Goal: Task Accomplishment & Management: Manage account settings

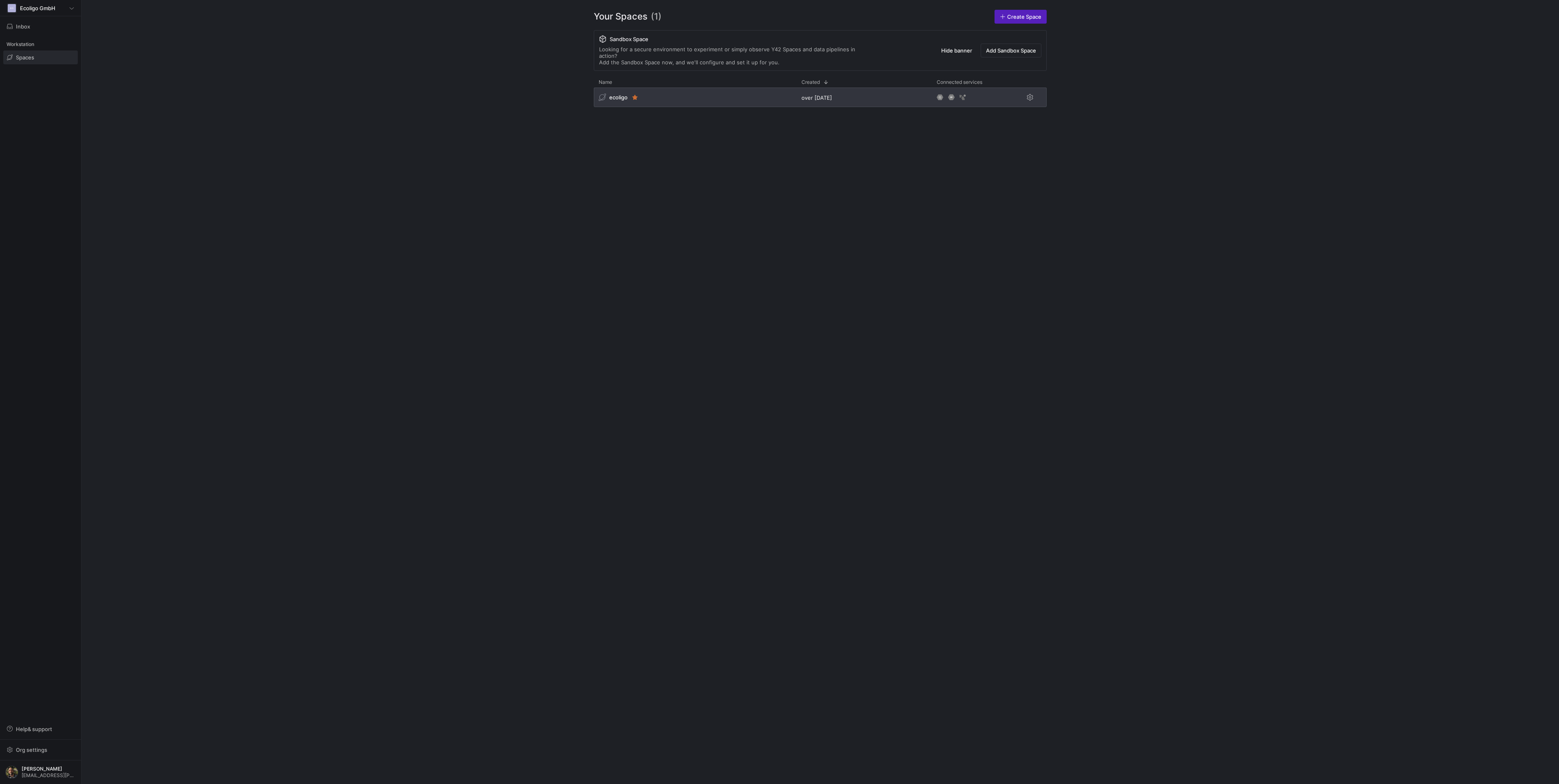
click at [726, 89] on div "ecoligo" at bounding box center [695, 97] width 203 height 19
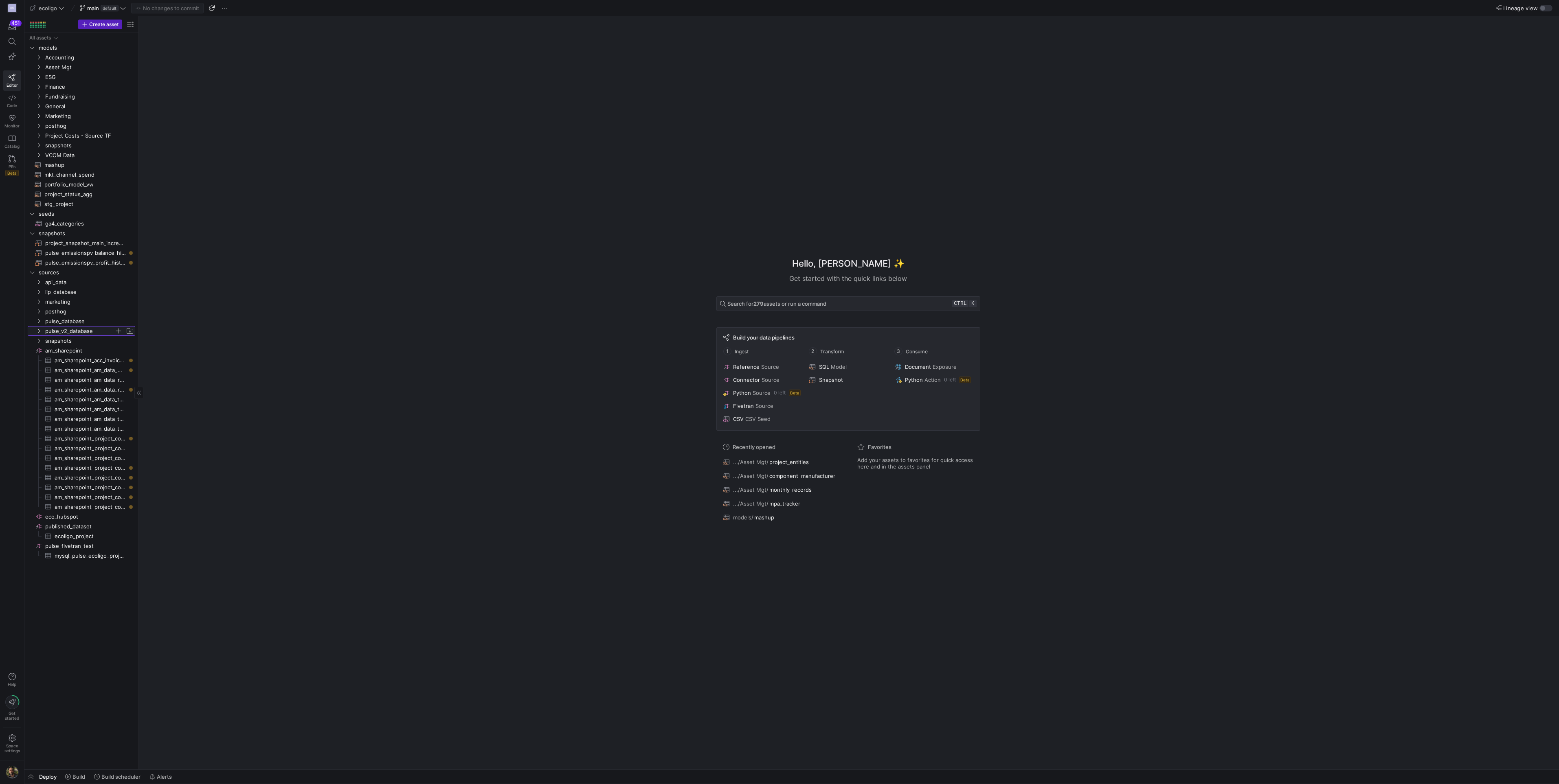
click at [38, 330] on icon "Press SPACE to select this row." at bounding box center [38, 331] width 5 height 5
click at [82, 624] on span "public_estimate​​​​​​​​​" at bounding box center [93, 624] width 65 height 9
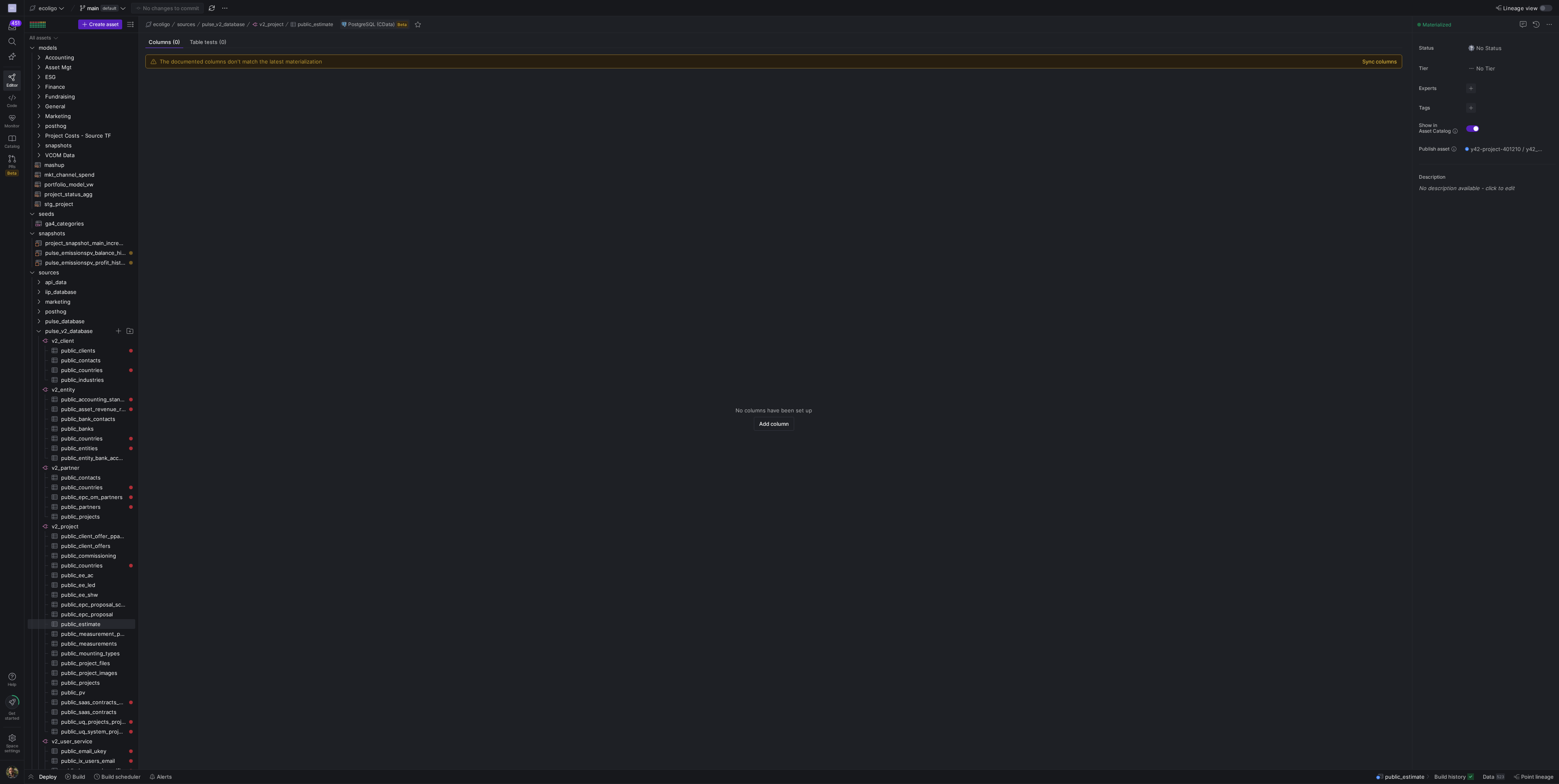
click at [1374, 59] on button "Sync columns" at bounding box center [1379, 61] width 34 height 7
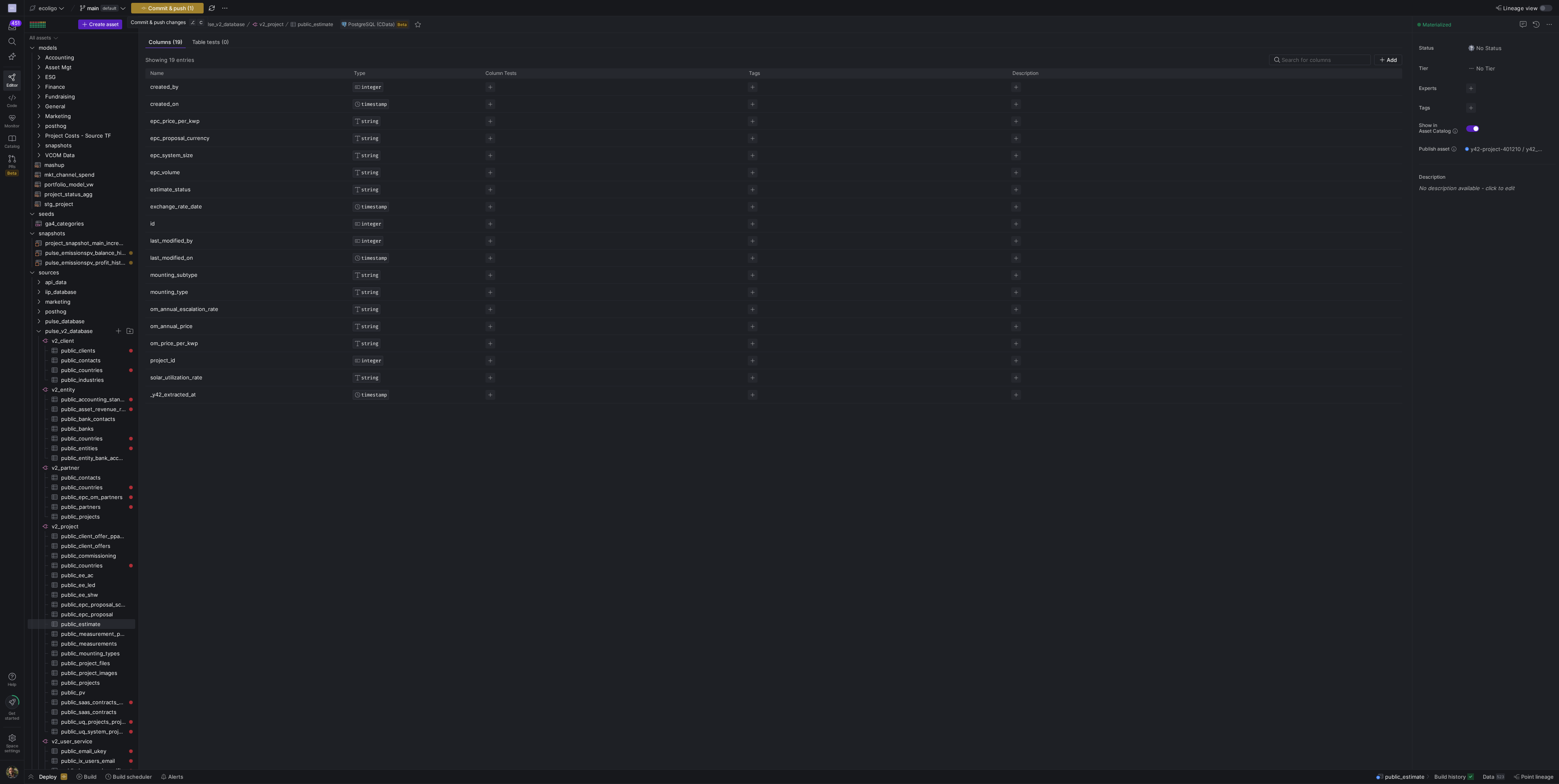
click at [175, 6] on span "Commit & push (1)" at bounding box center [171, 8] width 45 height 7
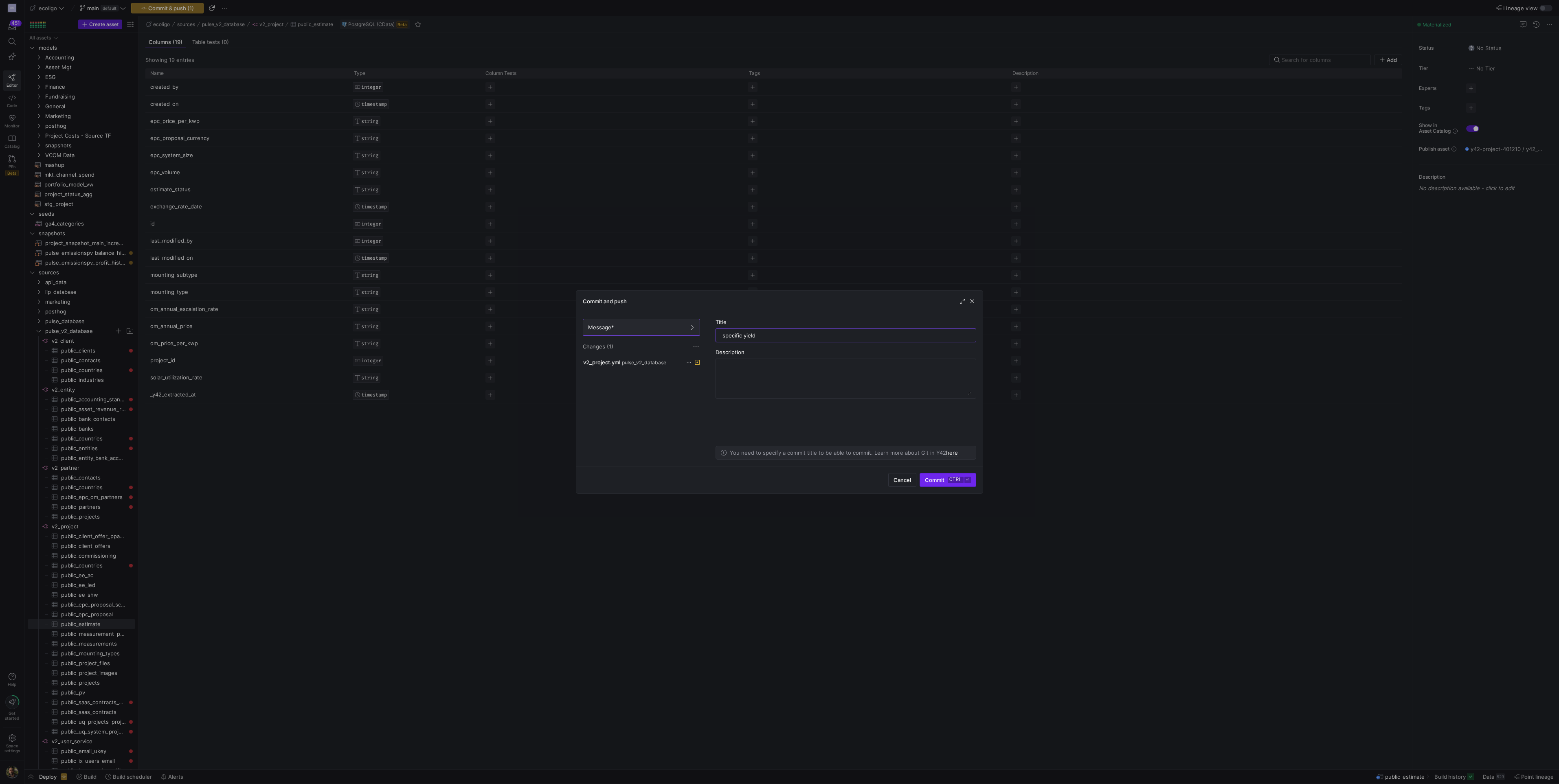
type input "specific yield"
click at [930, 480] on span "Commit ctrl ⏎" at bounding box center [948, 480] width 46 height 7
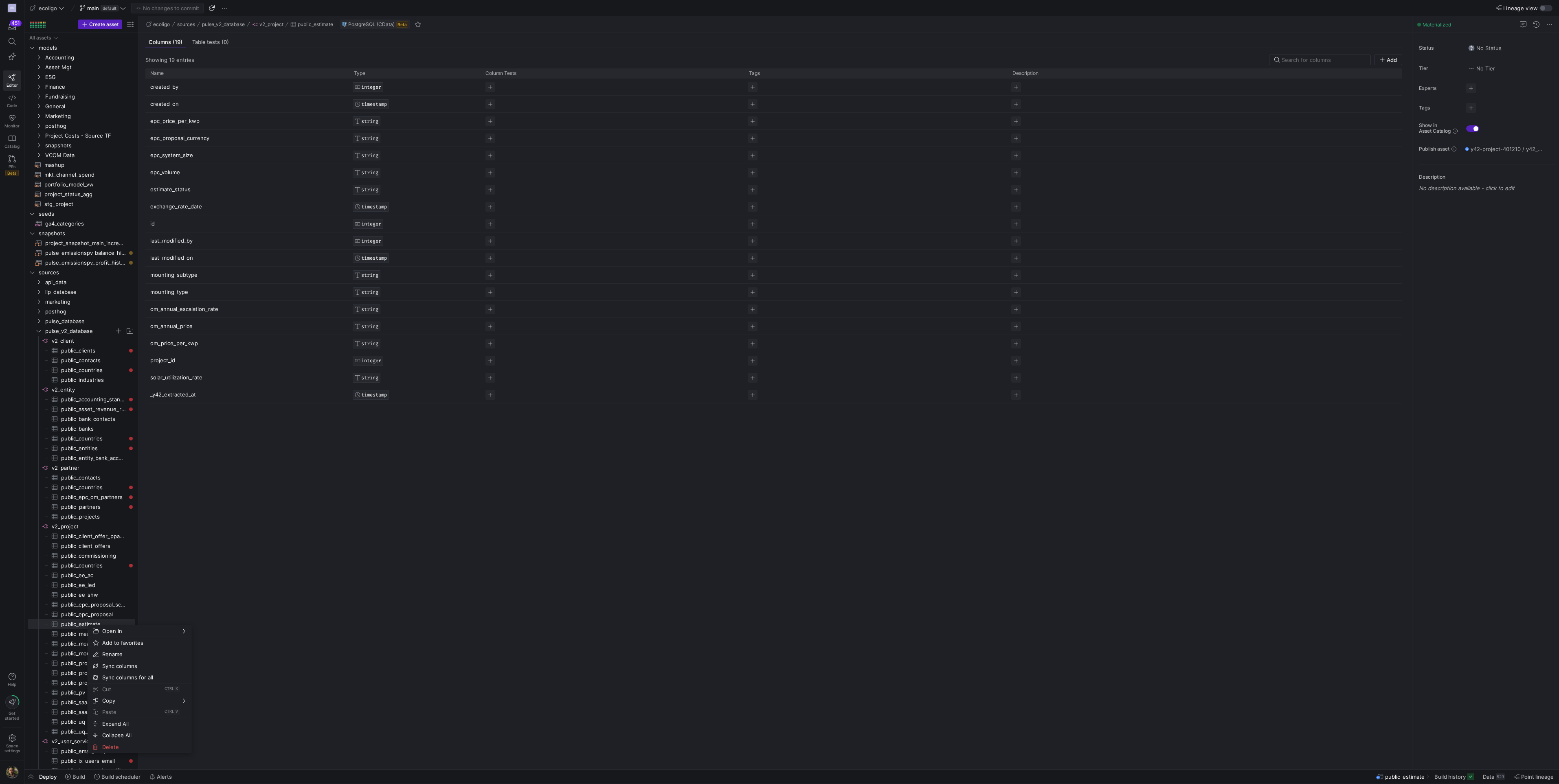
click at [209, 31] on div "ecoligo sources pulse_v2_database v2_project public_estimate PostgreSQL (CData)…" at bounding box center [775, 25] width 1273 height 17
click at [113, 676] on span "Sync columns" at bounding box center [131, 677] width 79 height 11
click at [67, 528] on span "v2_project​​​​​​​​" at bounding box center [93, 526] width 82 height 9
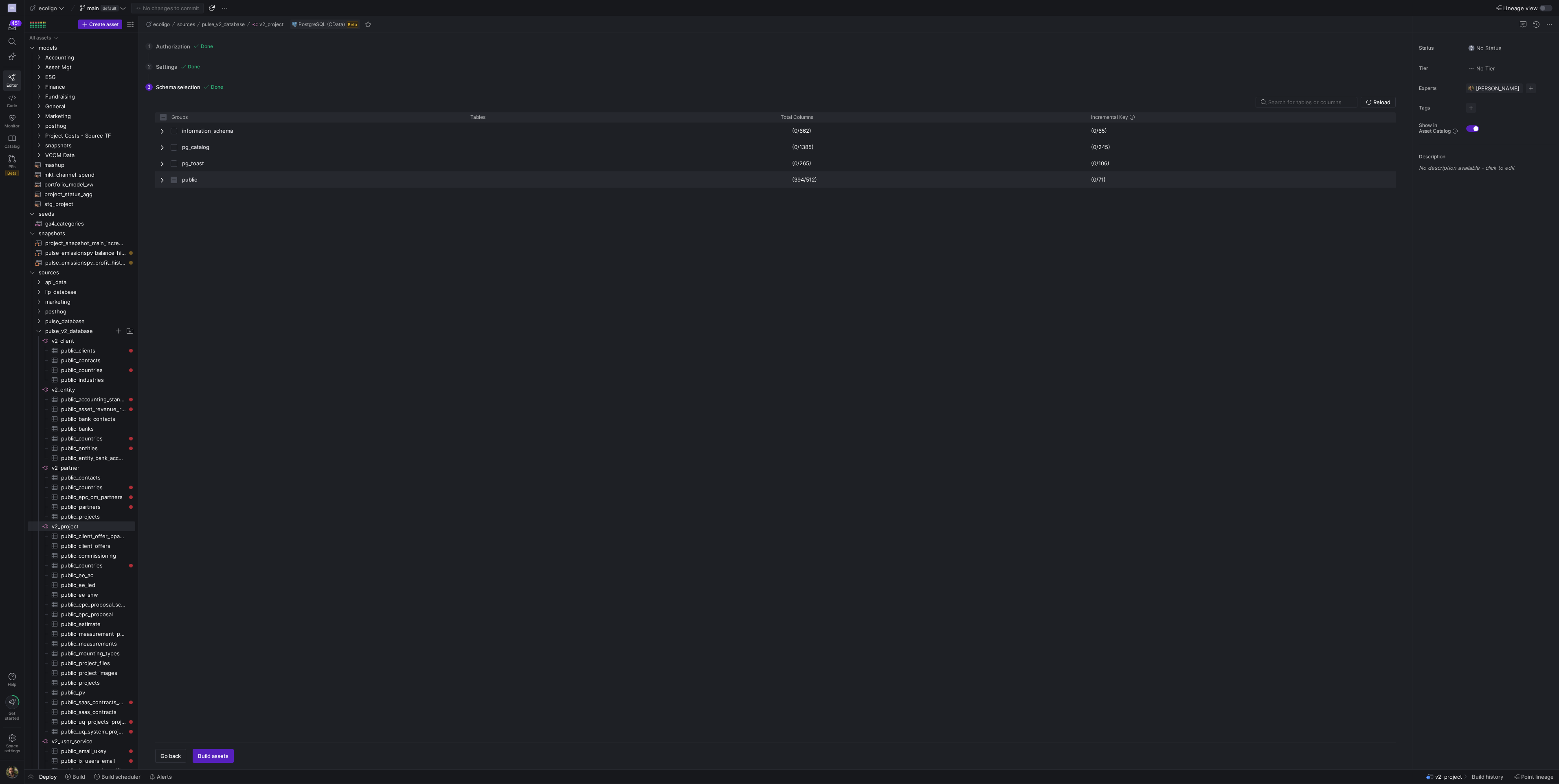
click at [159, 180] on div "public" at bounding box center [310, 179] width 310 height 16
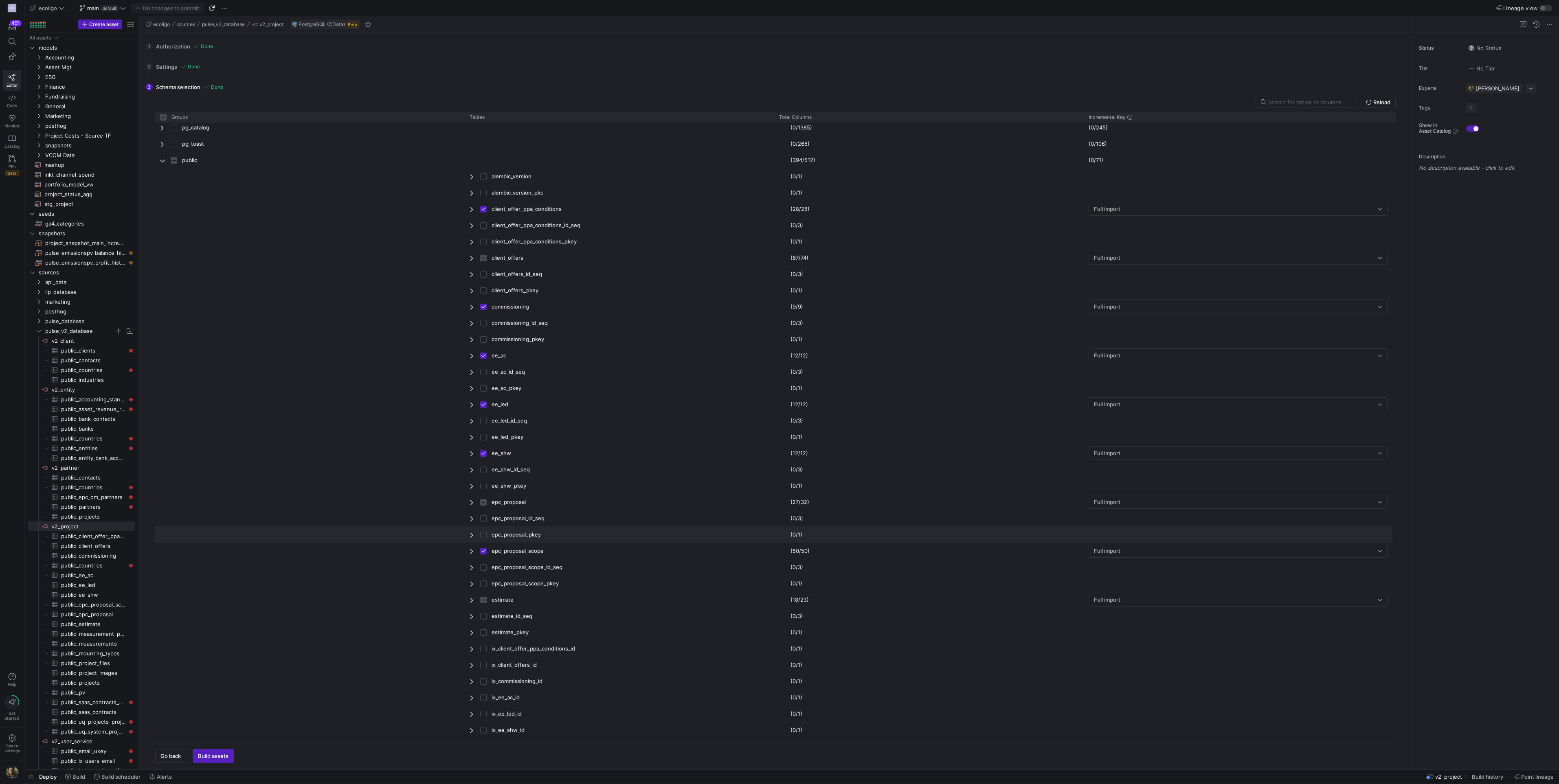
scroll to position [21, 0]
click at [470, 598] on span "Press SPACE to select this row." at bounding box center [472, 599] width 5 height 7
checkbox input "false"
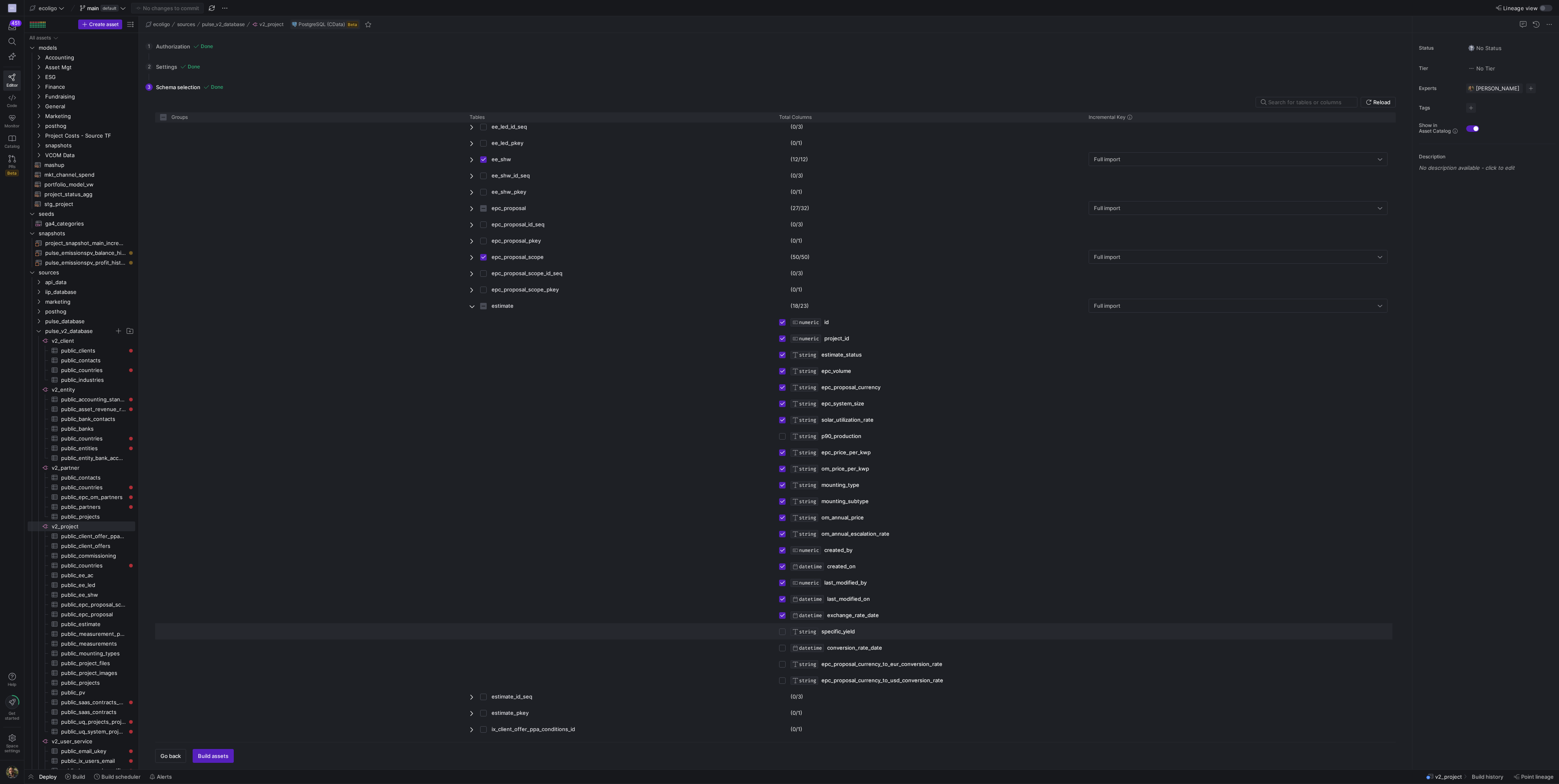
scroll to position [328, 0]
click at [781, 618] on input "Press Space to toggle row selection (unchecked)" at bounding box center [782, 617] width 7 height 7
checkbox input "true"
checkbox input "false"
click at [781, 633] on input "Press Space to toggle row selection (unchecked)" at bounding box center [782, 633] width 7 height 7
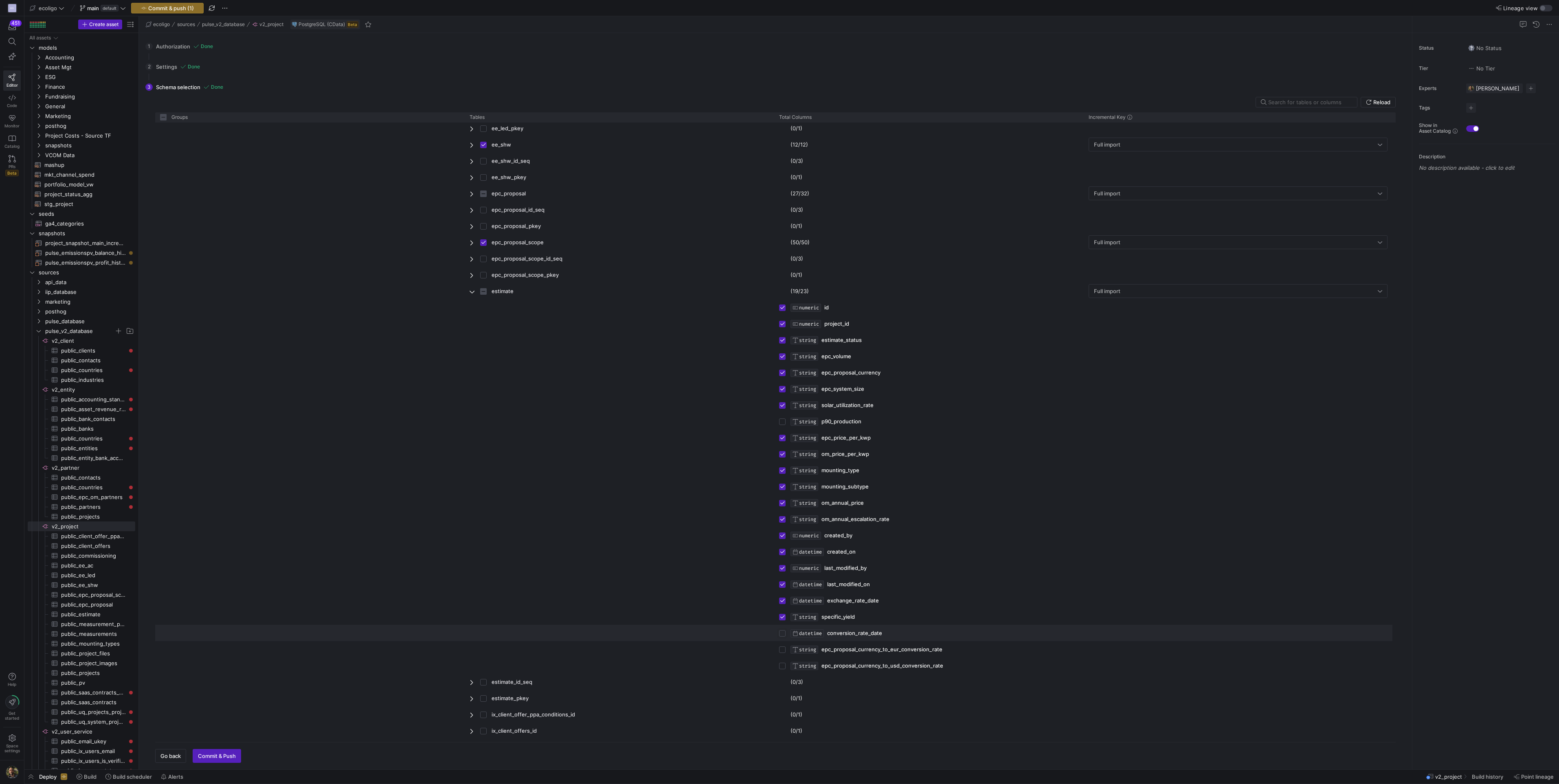
checkbox input "true"
checkbox input "false"
click at [784, 647] on input "Press Space to toggle row selection (unchecked)" at bounding box center [782, 650] width 7 height 7
checkbox input "true"
checkbox input "false"
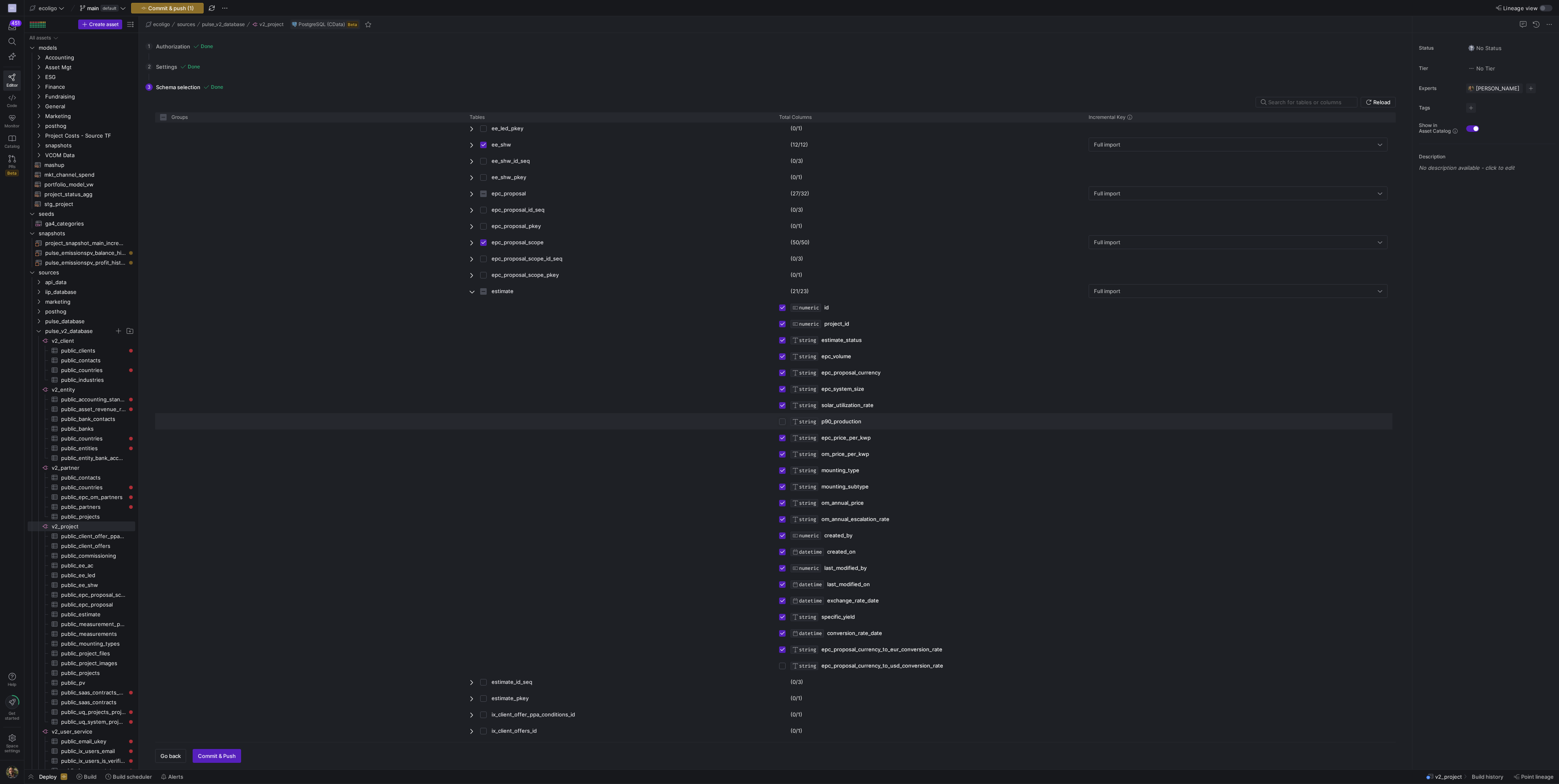
click at [784, 422] on input "Press Space to toggle row selection (unchecked)" at bounding box center [782, 422] width 7 height 7
checkbox input "true"
checkbox input "false"
click at [783, 667] on input "Press Space to toggle row selection (unchecked)" at bounding box center [782, 666] width 7 height 7
checkbox input "true"
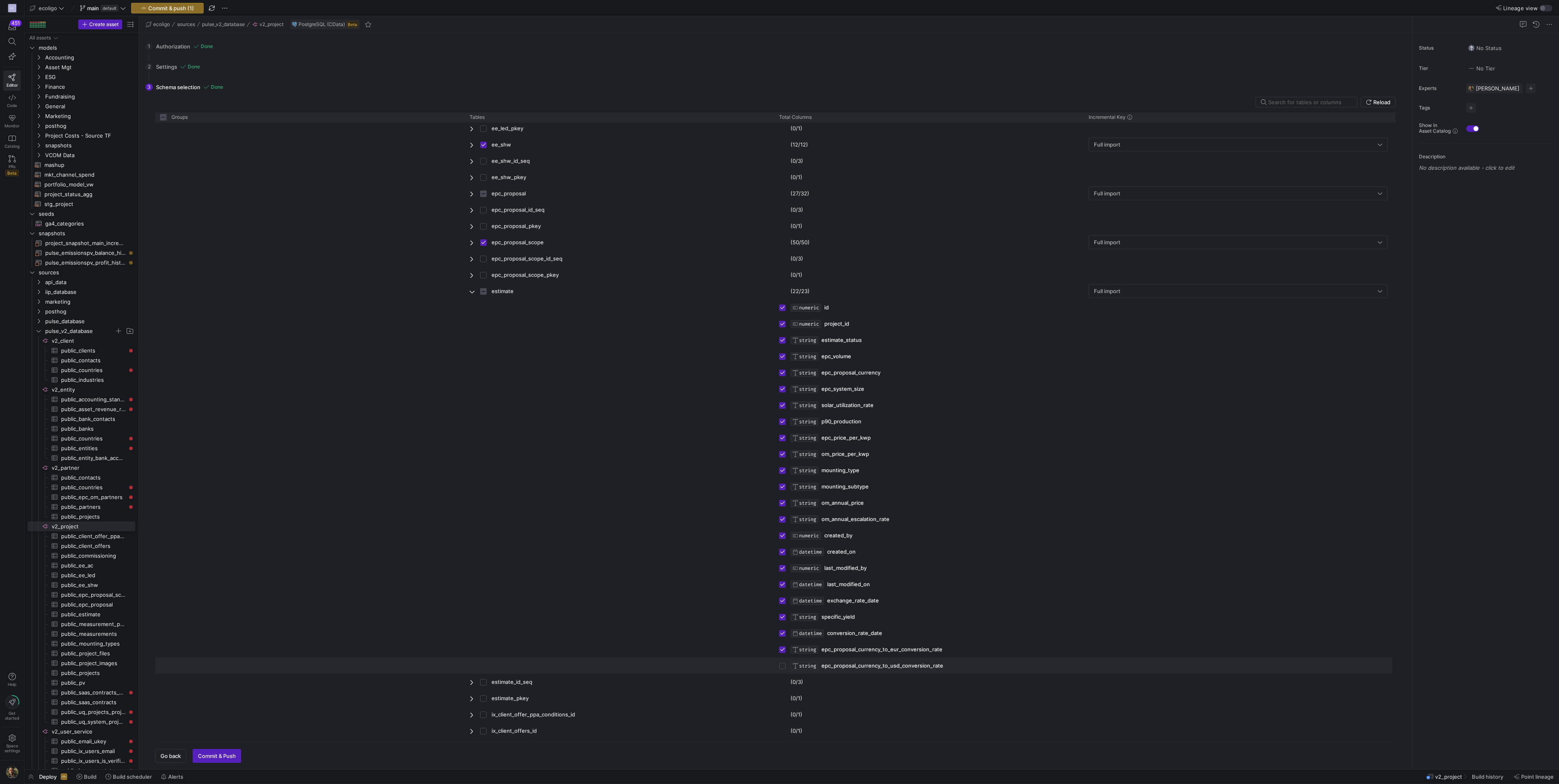
checkbox input "false"
checkbox input "true"
click at [222, 755] on span "Commit & Push" at bounding box center [217, 756] width 38 height 7
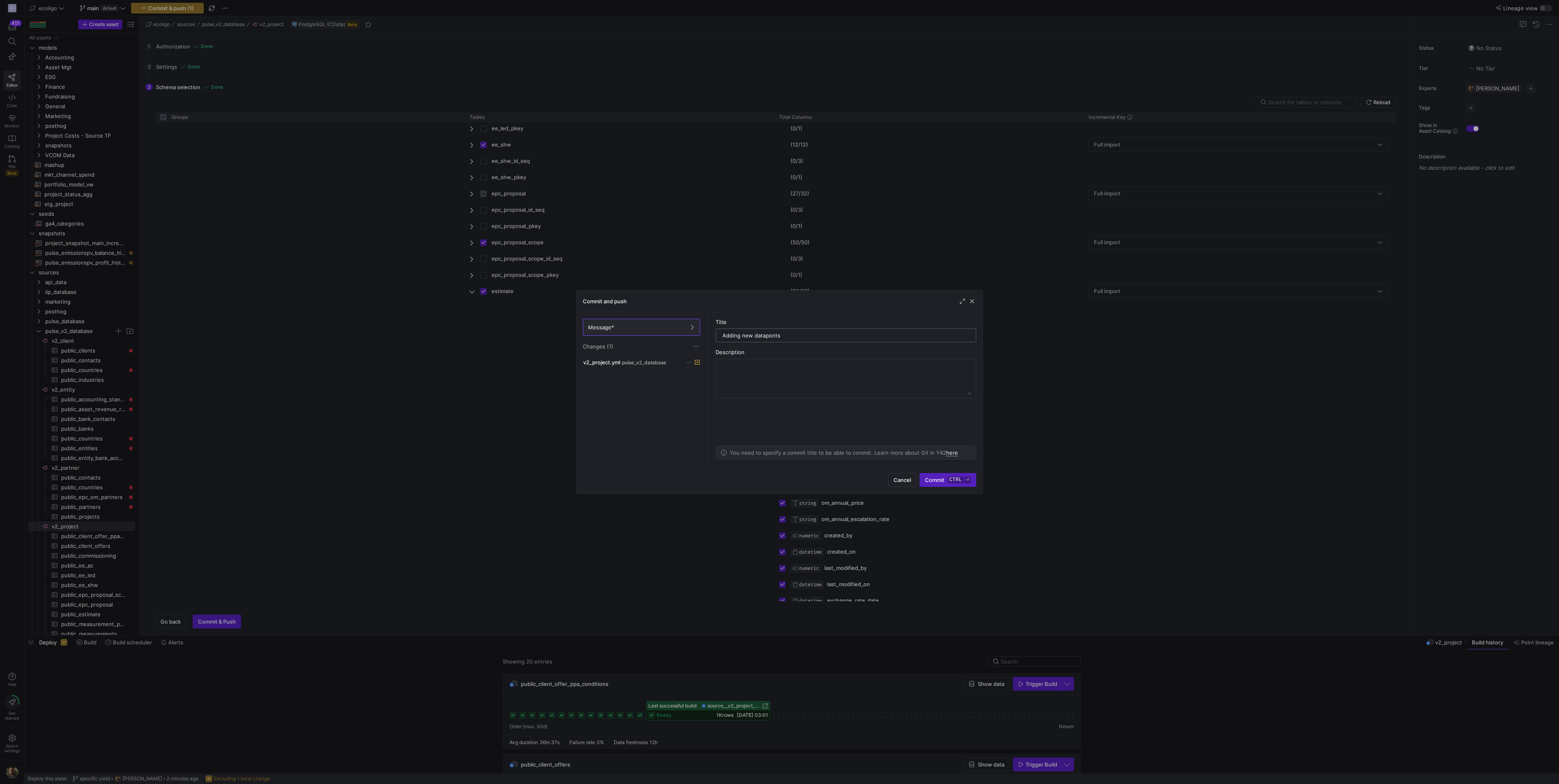
click at [770, 335] on input "Adding new dataponts" at bounding box center [846, 335] width 247 height 7
type input "Adding new datapoints"
click at [928, 478] on span "Commit ctrl ⏎" at bounding box center [948, 480] width 46 height 7
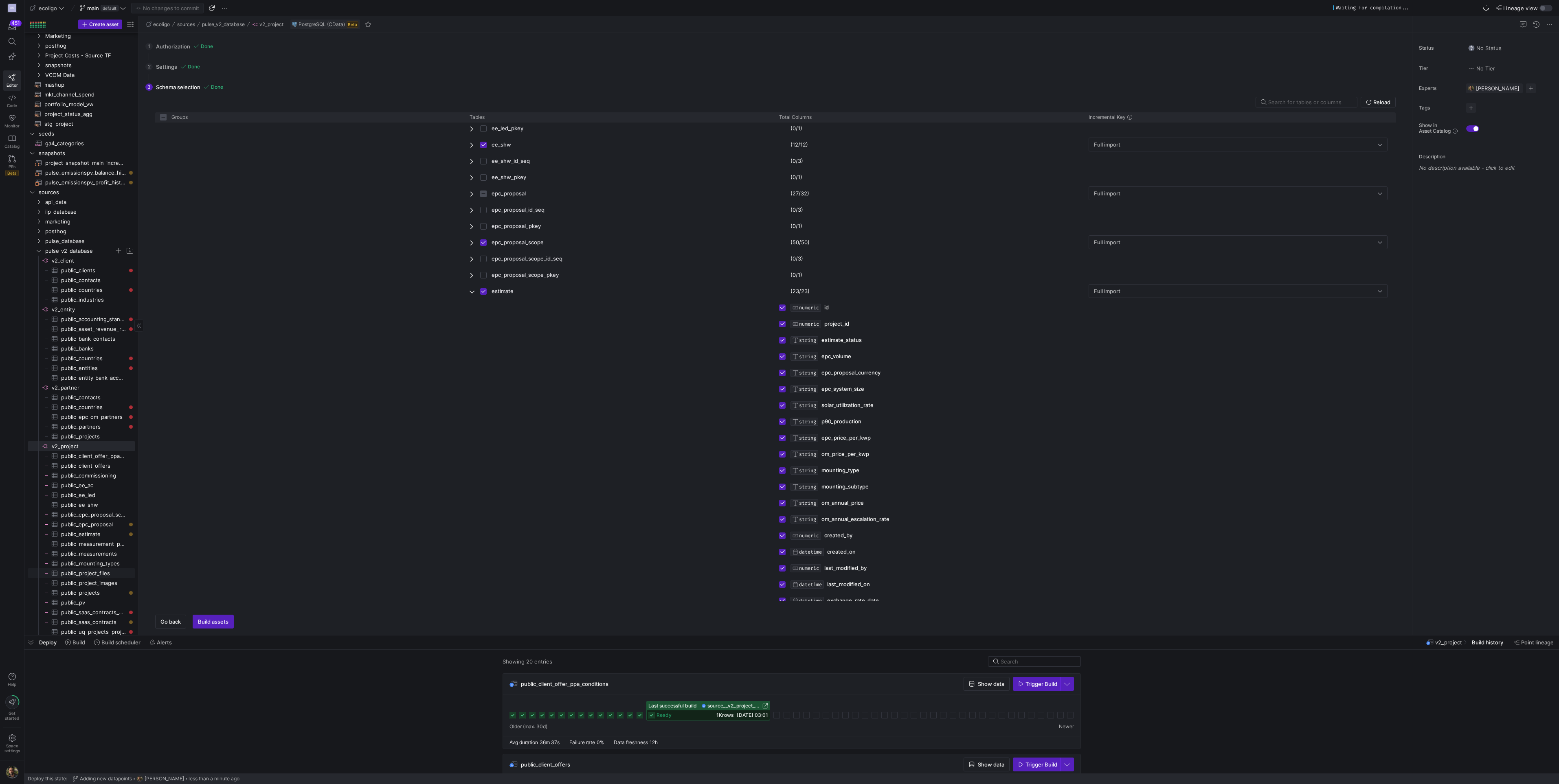
scroll to position [80, 0]
click at [85, 589] on span "public_projects​​​​​​​​​" at bounding box center [93, 592] width 65 height 9
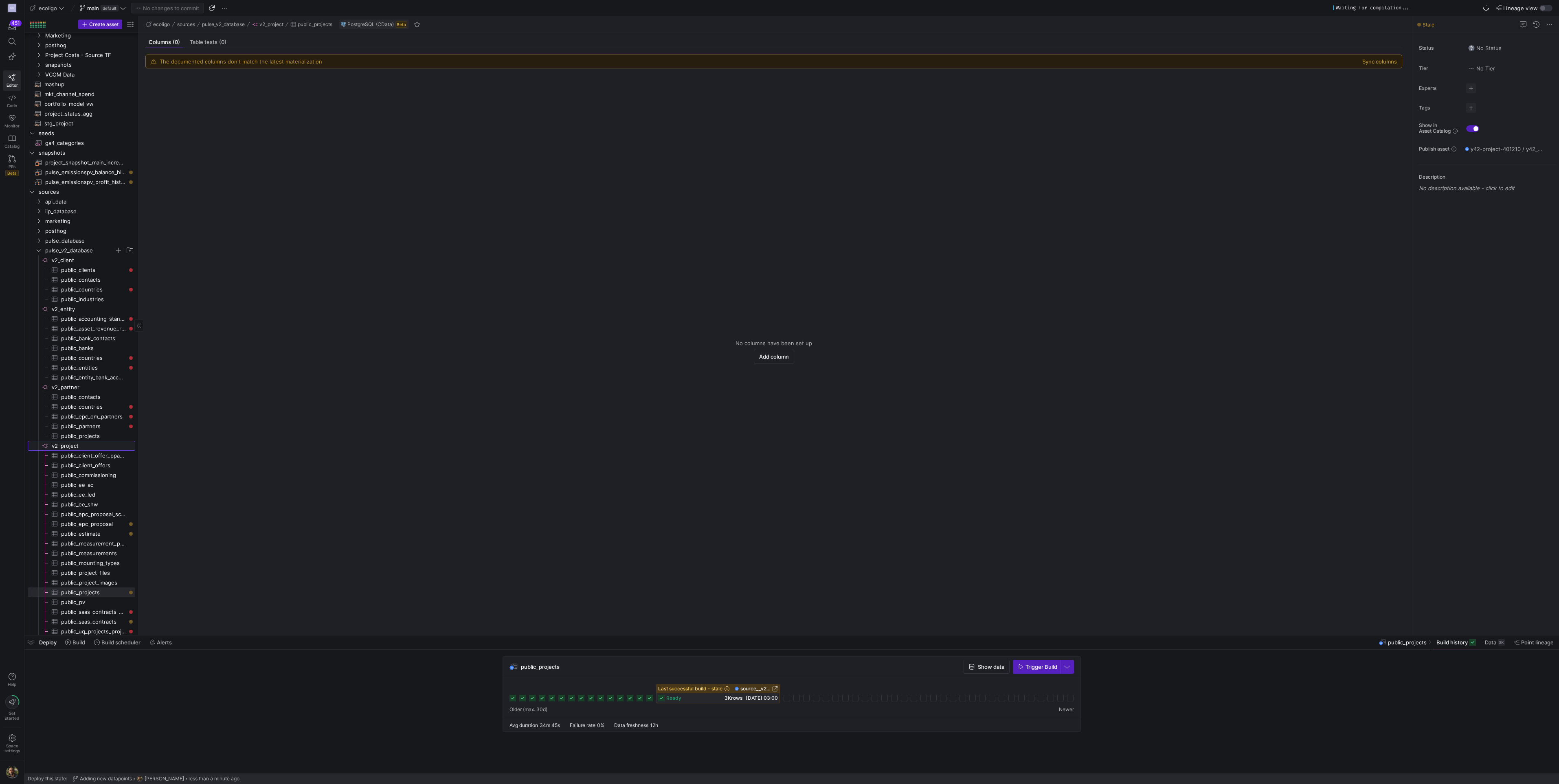
click at [77, 445] on span "v2_project​​​​​​​​" at bounding box center [93, 445] width 82 height 9
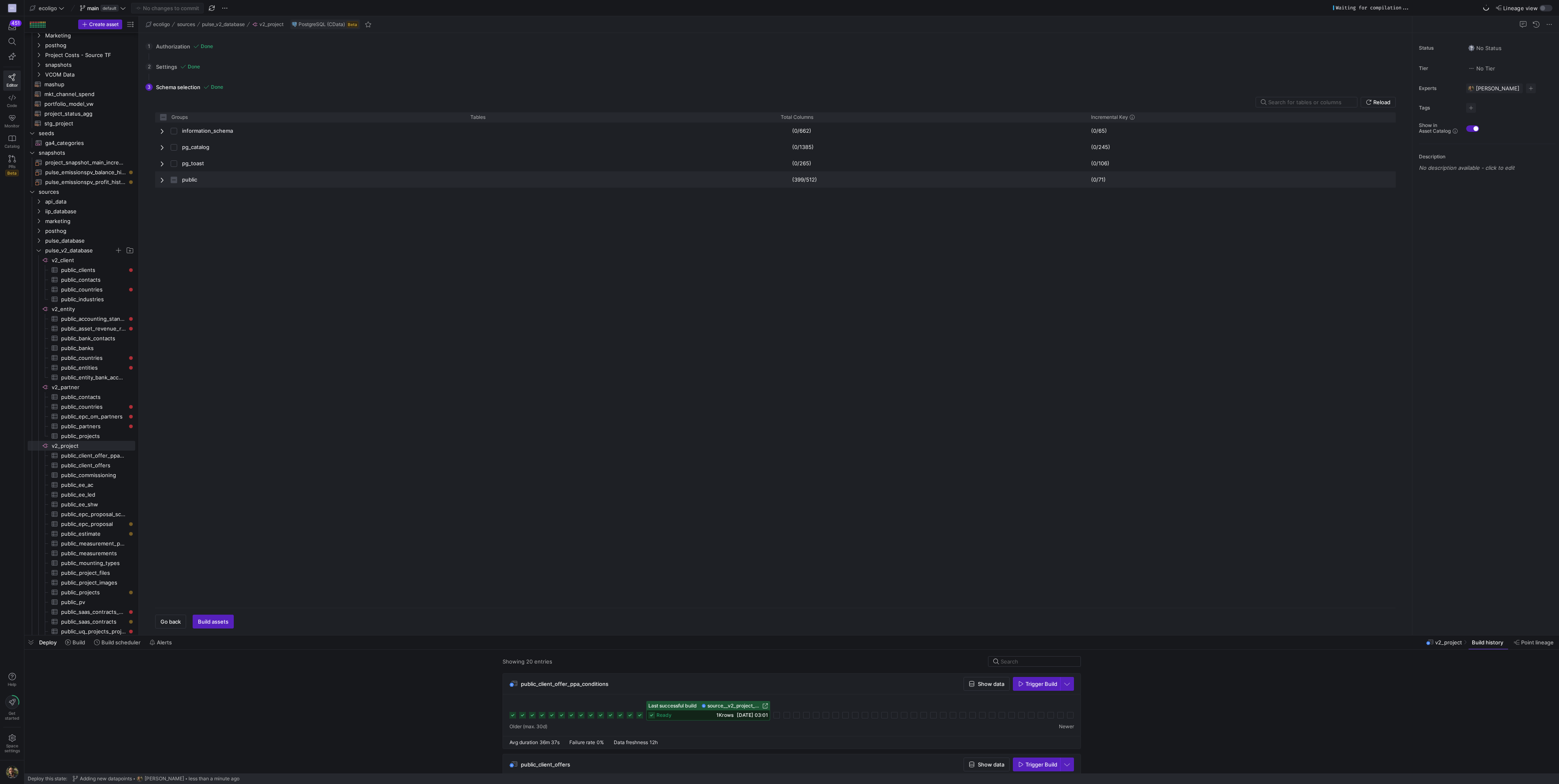
click at [163, 180] on span "Press SPACE to select this row." at bounding box center [162, 180] width 5 height 7
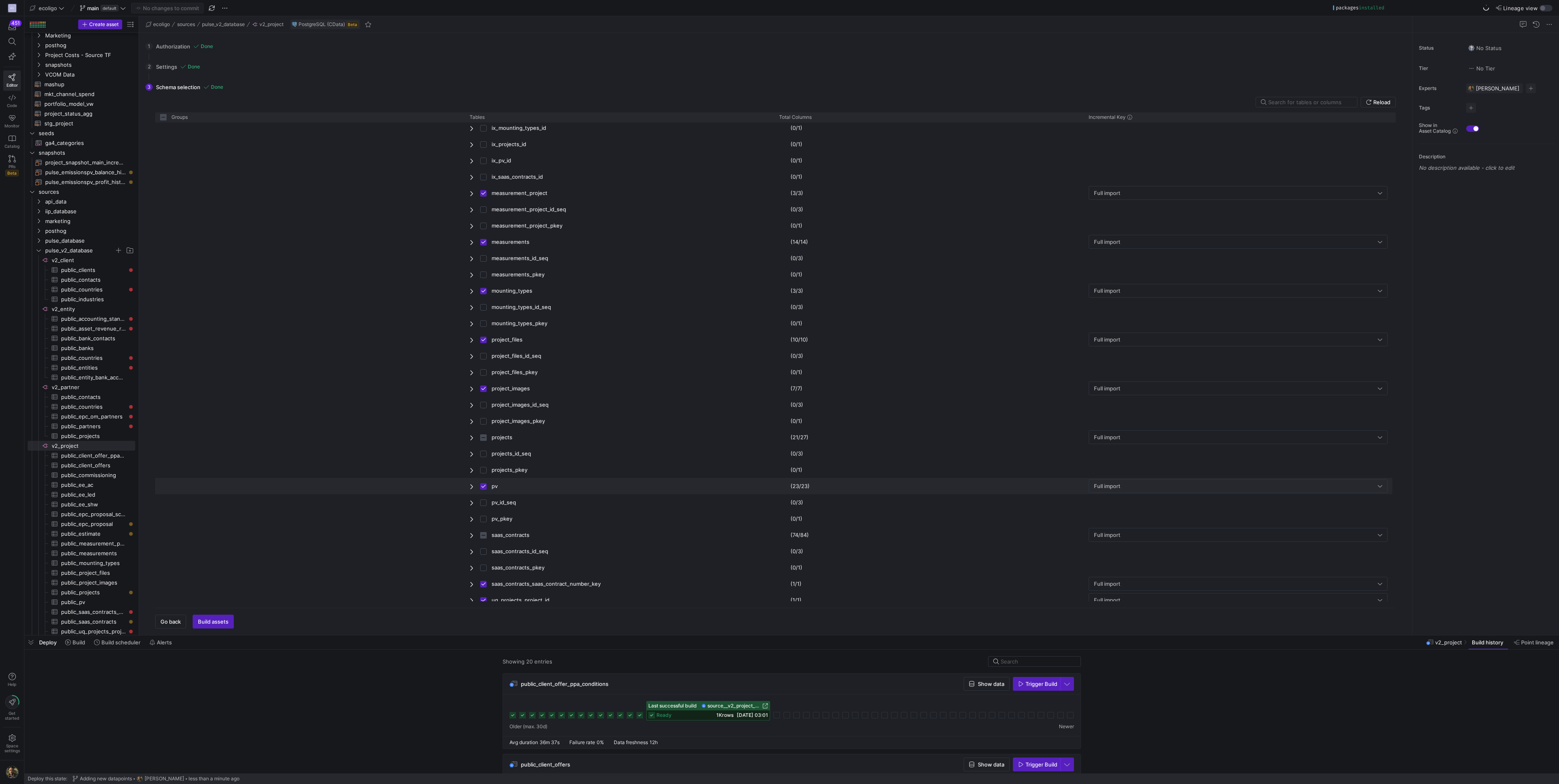
scroll to position [742, 0]
click at [471, 416] on span "Press SPACE to select this row." at bounding box center [472, 414] width 5 height 7
checkbox input "false"
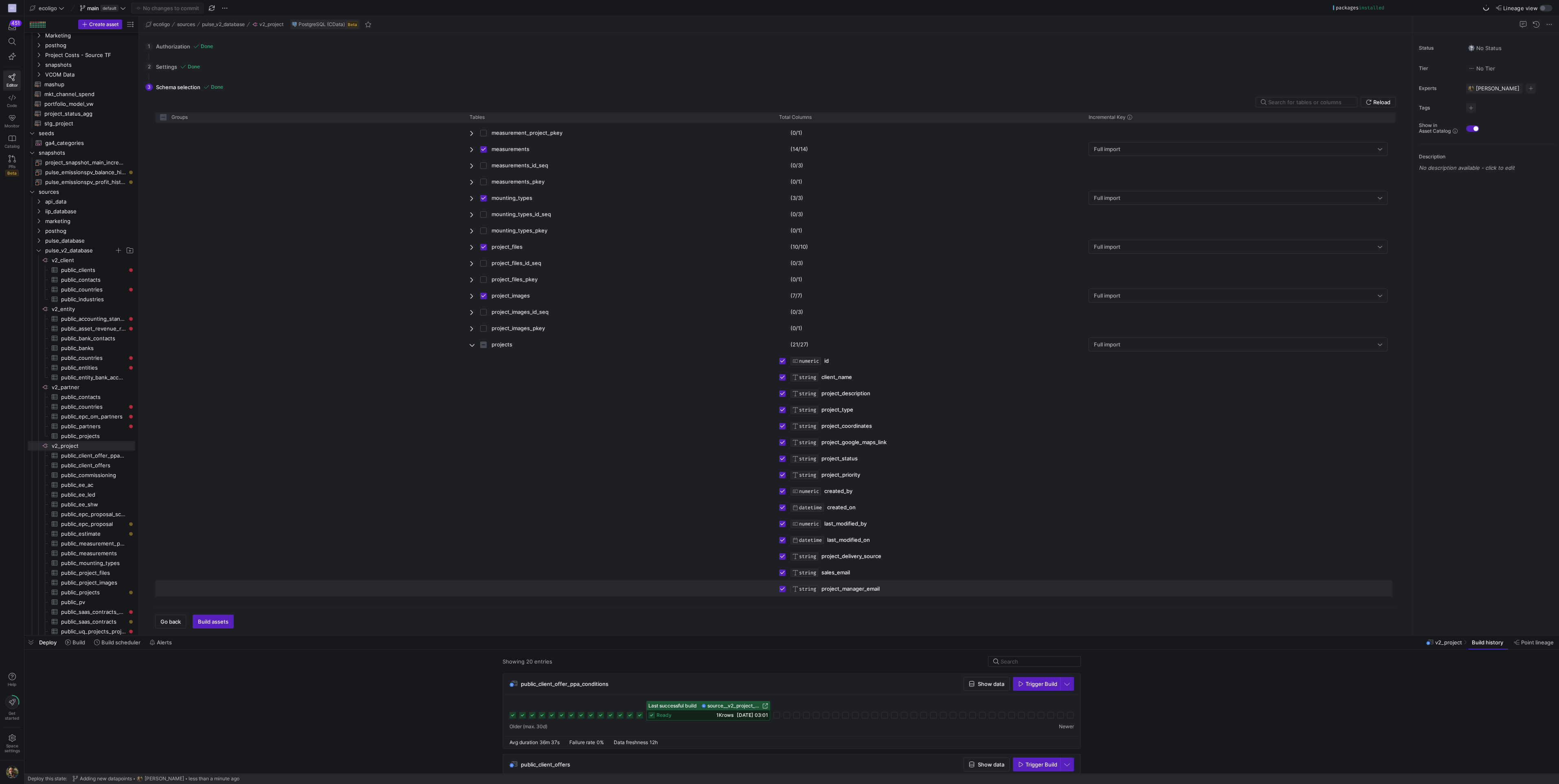
scroll to position [0, 0]
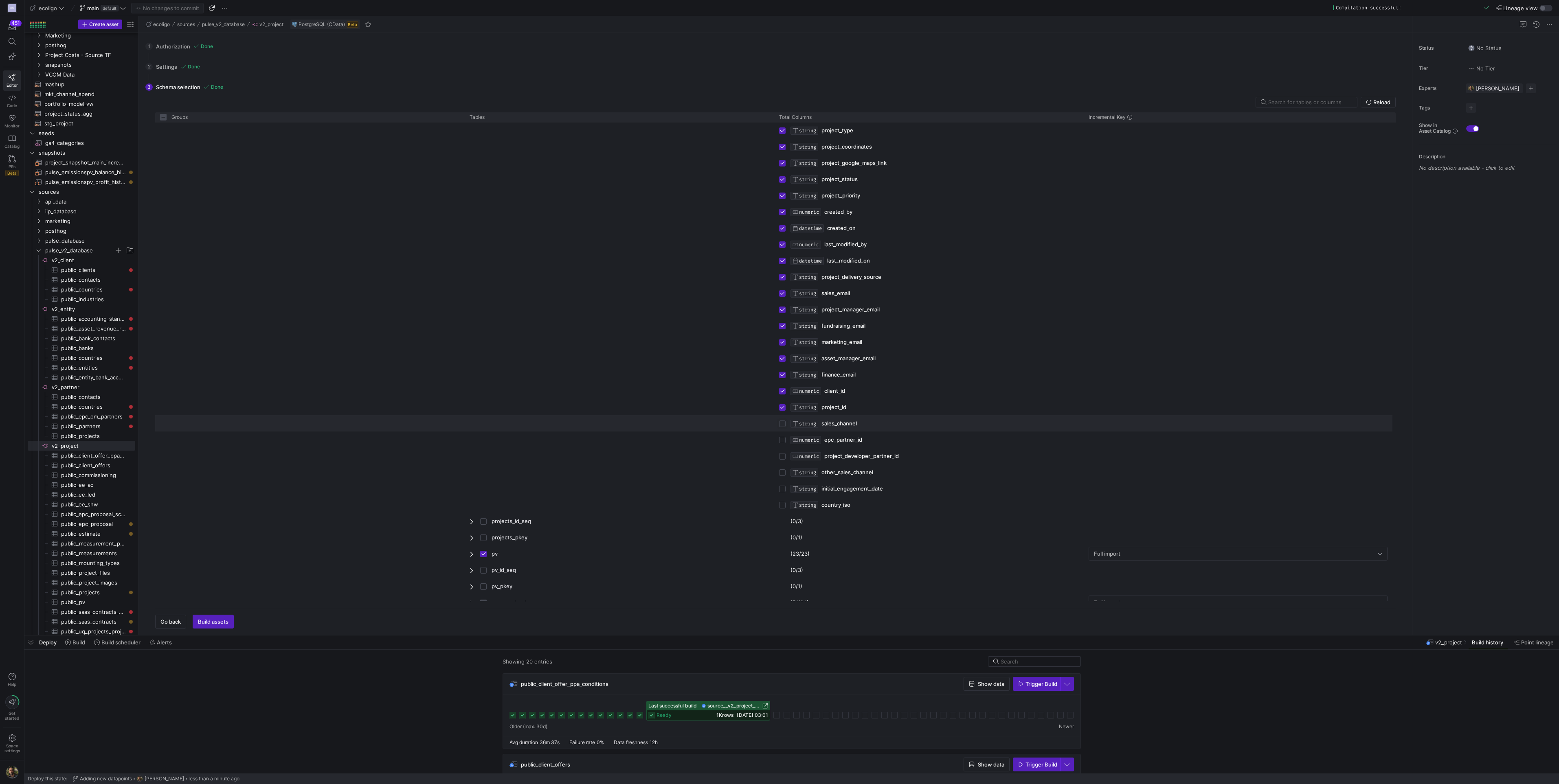
click at [784, 425] on input "Press Space to toggle row selection (unchecked)" at bounding box center [782, 423] width 7 height 7
checkbox input "true"
checkbox input "false"
click at [783, 436] on div "Press SPACE to select this row." at bounding box center [782, 440] width 7 height 16
click at [780, 441] on input "Press Space to toggle row selection (unchecked)" at bounding box center [782, 440] width 7 height 7
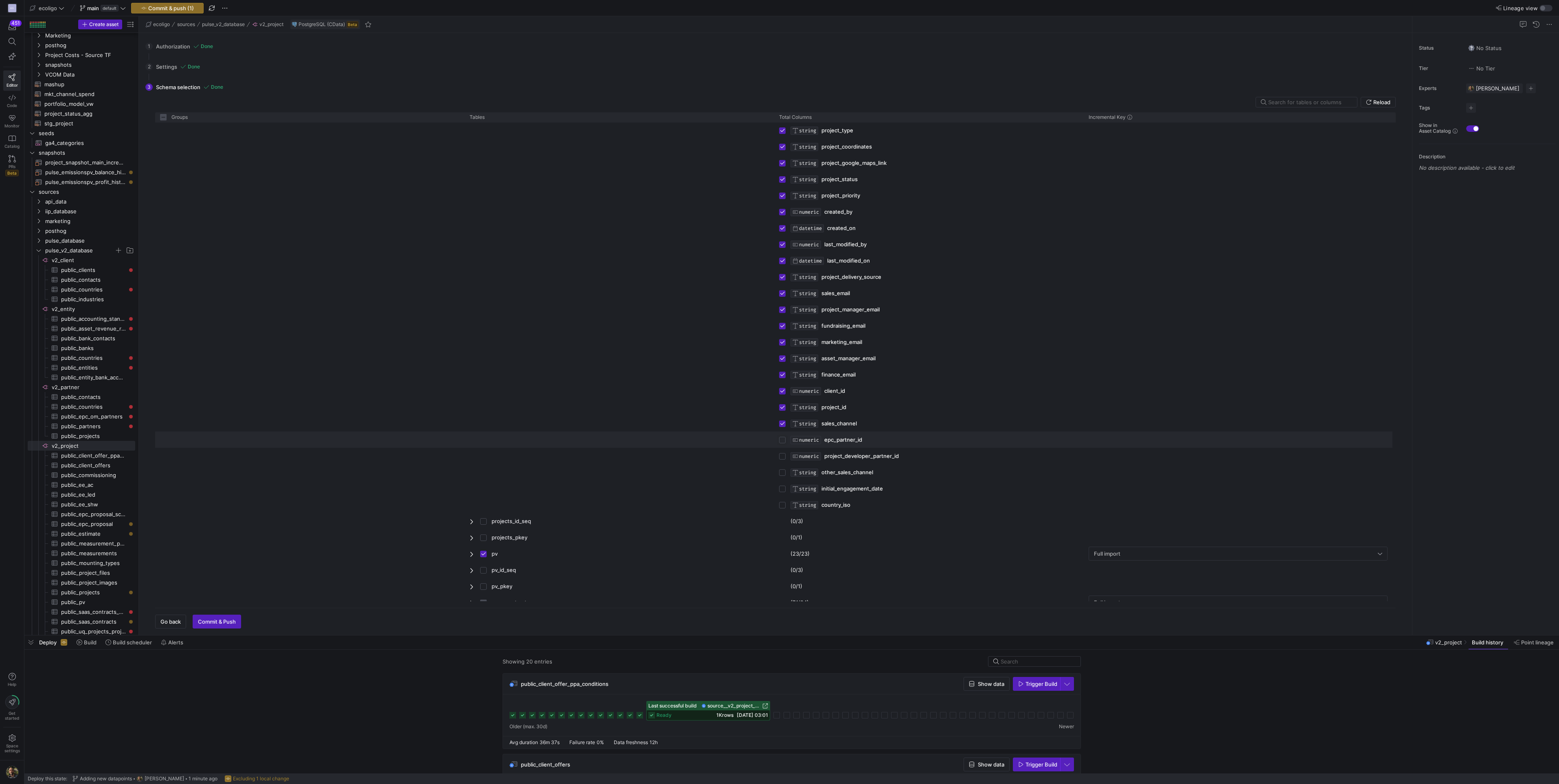
checkbox input "true"
checkbox input "false"
click at [784, 459] on input "Press Space to toggle row selection (unchecked)" at bounding box center [782, 456] width 7 height 7
checkbox input "true"
checkbox input "false"
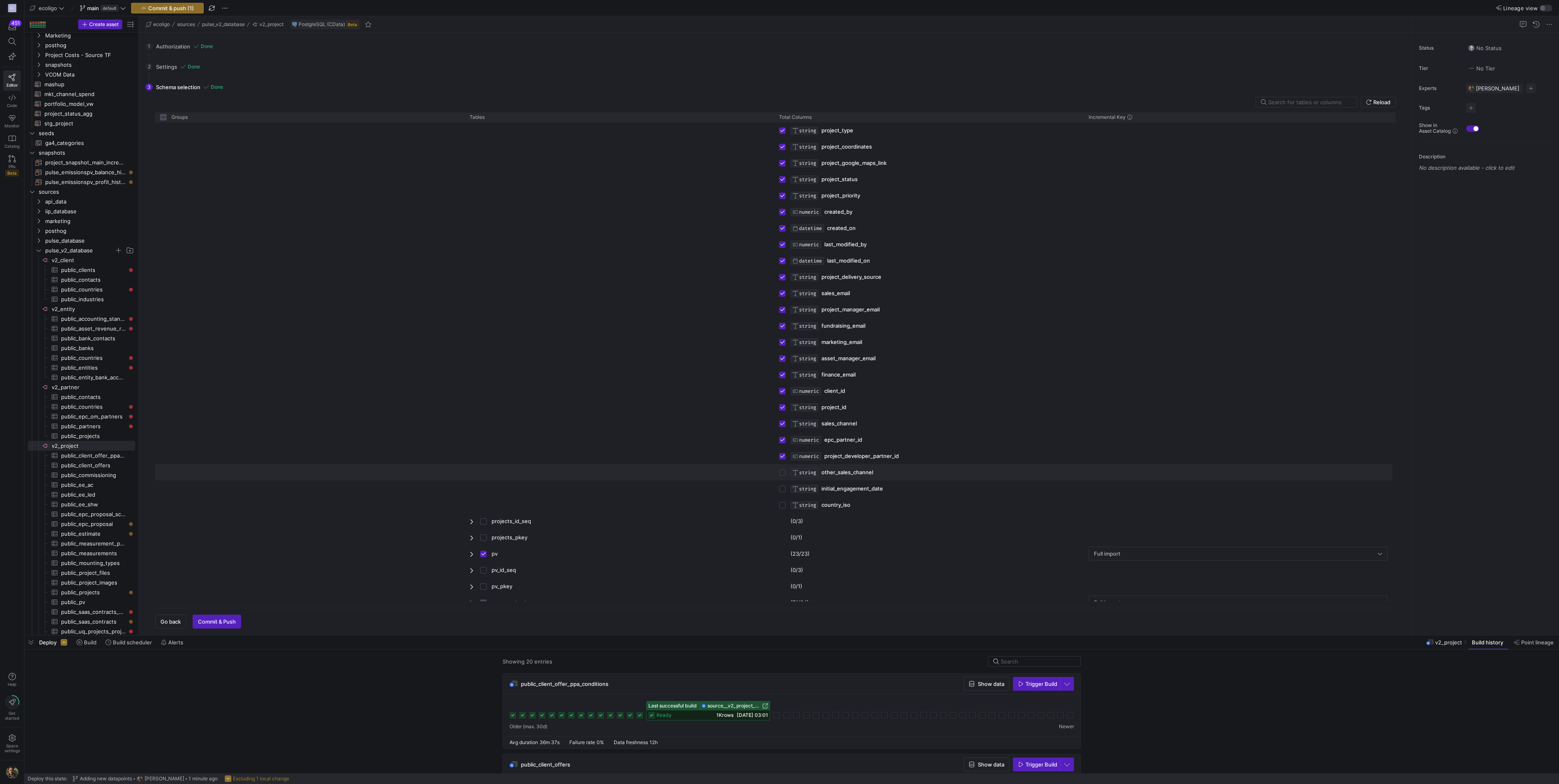
click at [783, 471] on input "Press Space to toggle row selection (unchecked)" at bounding box center [782, 472] width 7 height 7
checkbox input "true"
checkbox input "false"
click at [781, 491] on input "Press Space to toggle row selection (unchecked)" at bounding box center [782, 489] width 7 height 7
checkbox input "true"
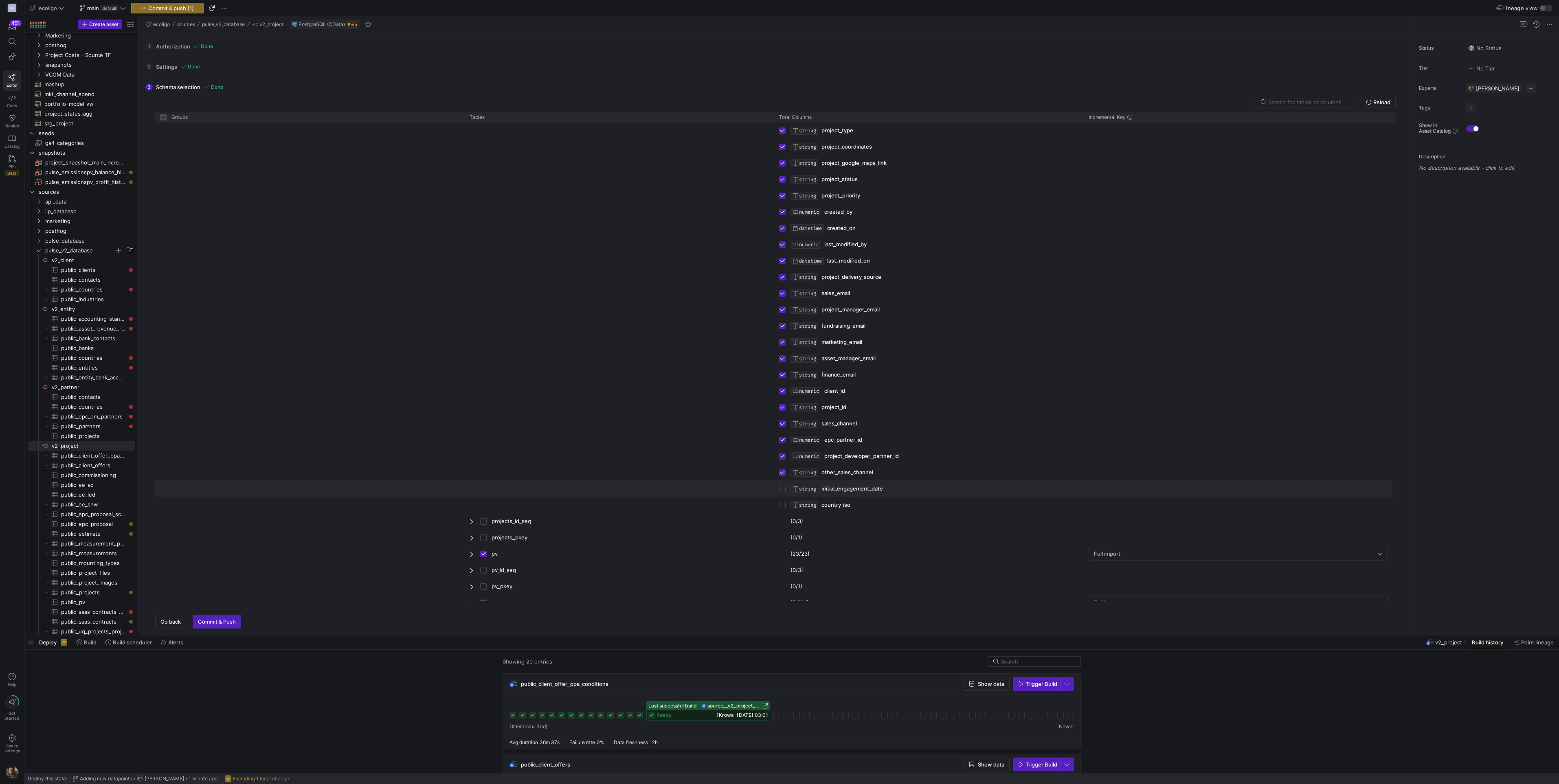
checkbox input "false"
click at [782, 508] on input "Press Space to toggle row selection (unchecked)" at bounding box center [782, 505] width 7 height 7
checkbox input "true"
checkbox input "false"
checkbox input "true"
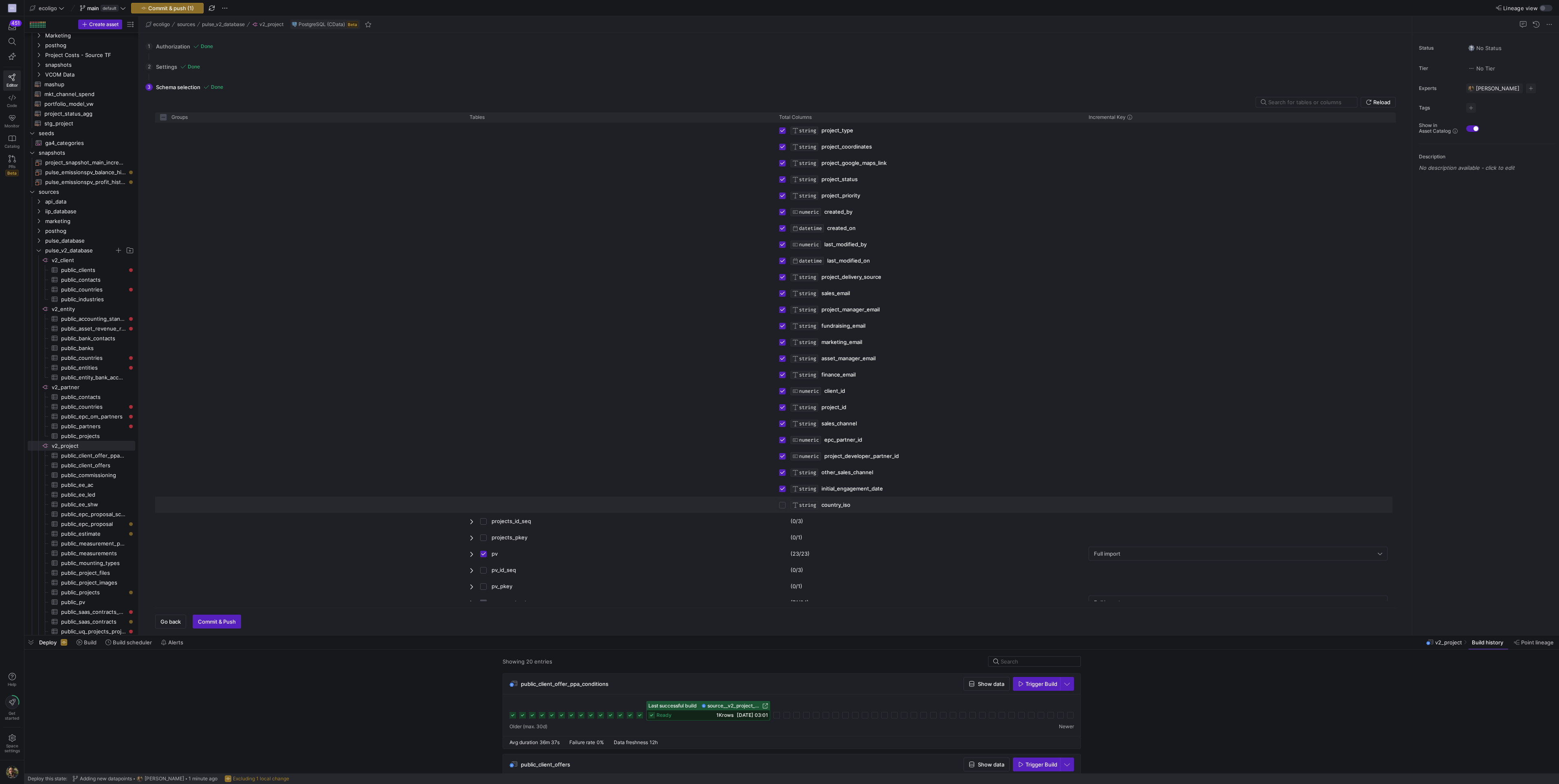
checkbox input "true"
click at [166, 7] on span "Commit & push (1)" at bounding box center [171, 8] width 45 height 7
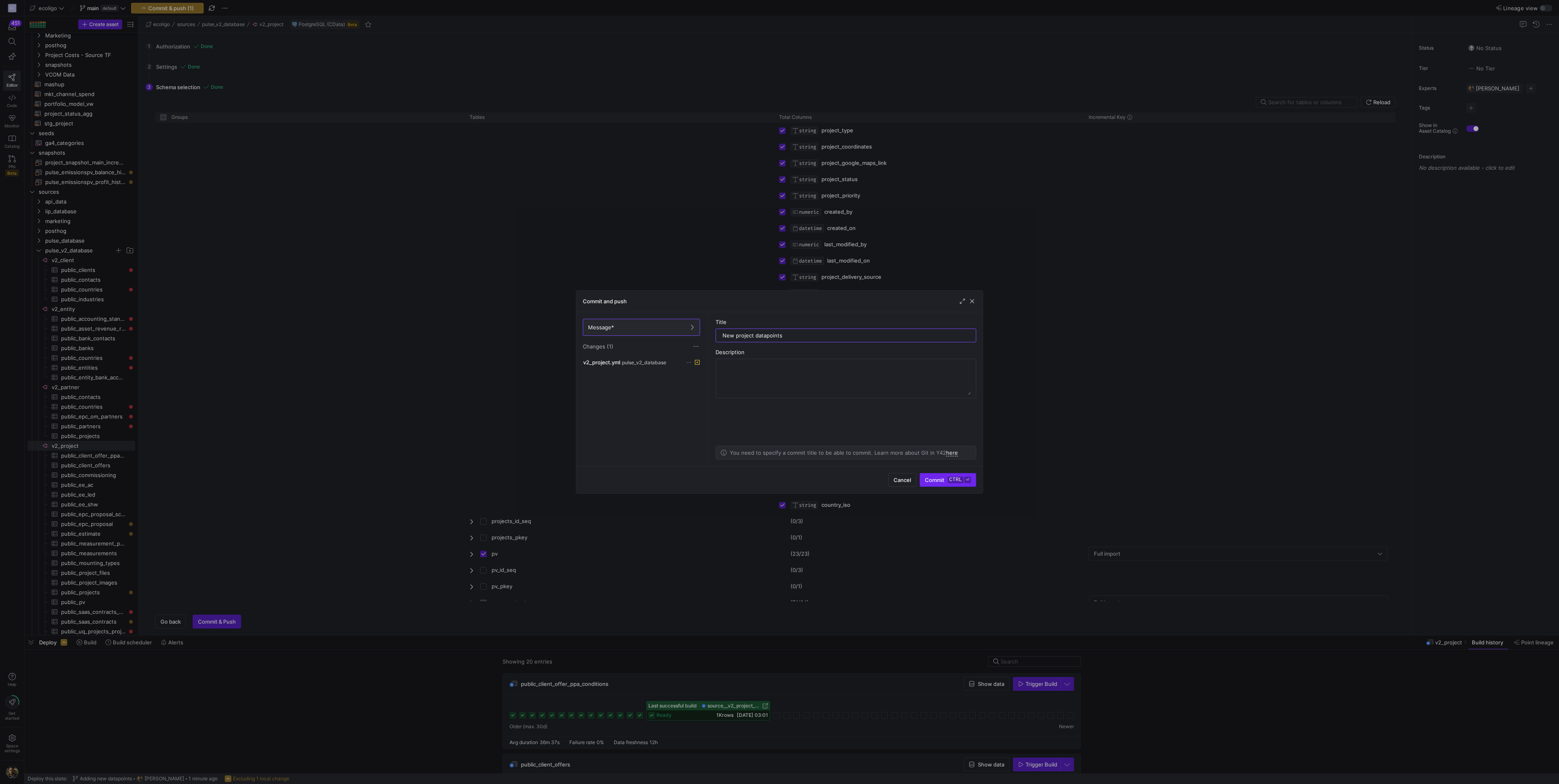
type input "New project datapoints"
click at [935, 477] on span "Commit ctrl ⏎" at bounding box center [948, 480] width 46 height 7
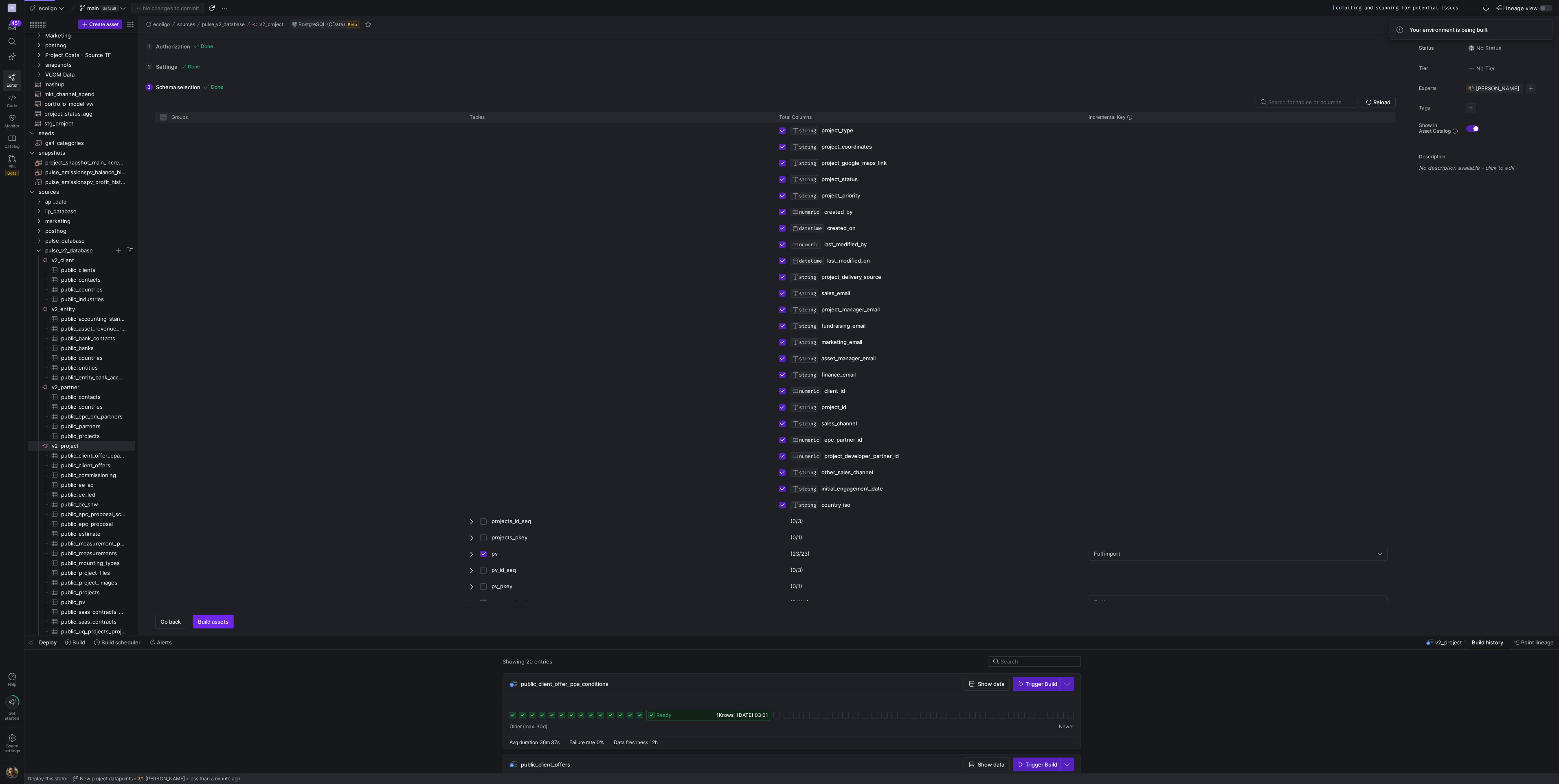
click at [211, 622] on span "Build assets" at bounding box center [213, 621] width 30 height 7
click at [223, 622] on span "Build assets" at bounding box center [213, 621] width 30 height 7
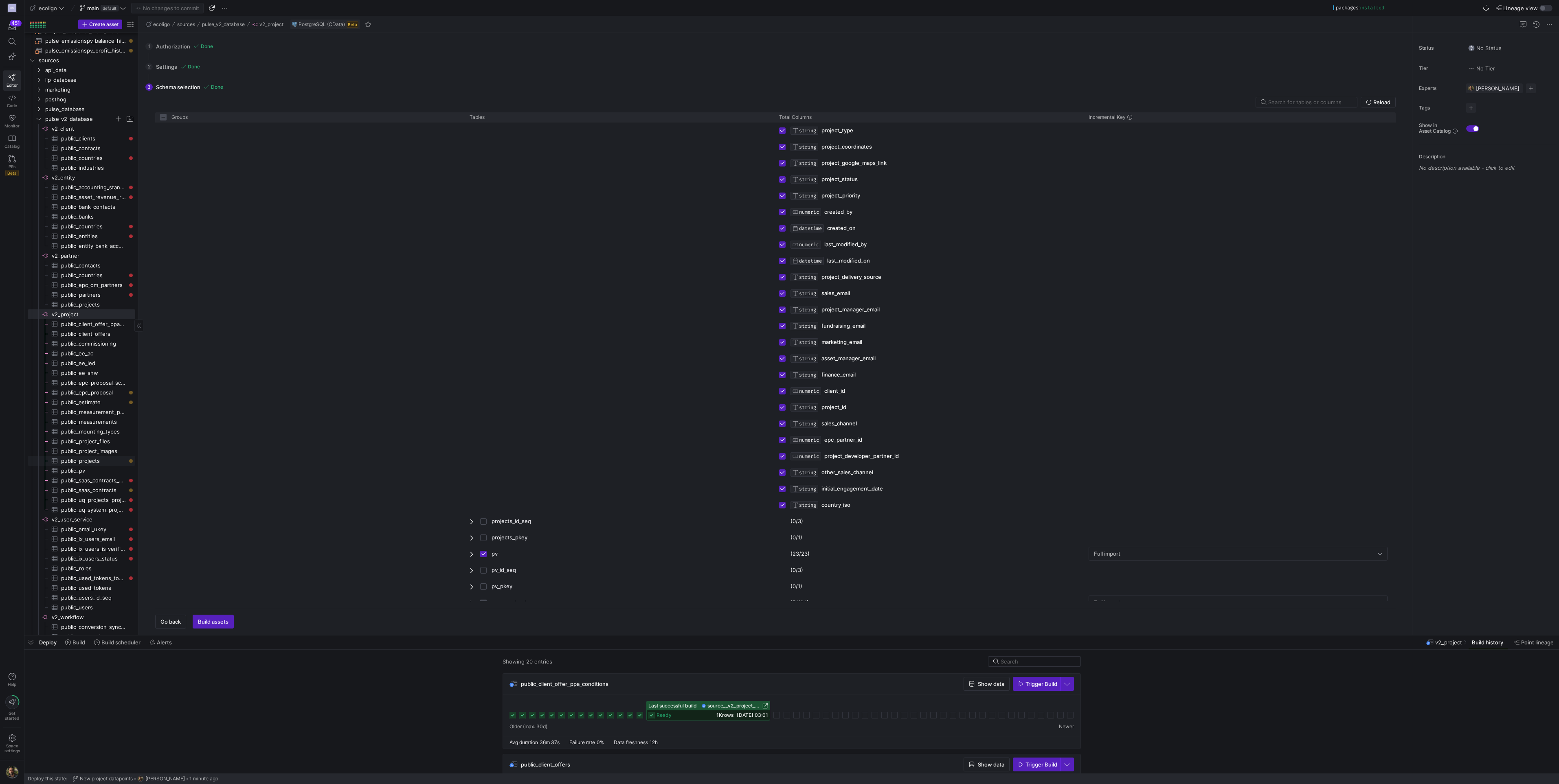
scroll to position [215, 0]
click at [113, 392] on span "public_epc_proposal​​​​​​​​​" at bounding box center [93, 390] width 65 height 9
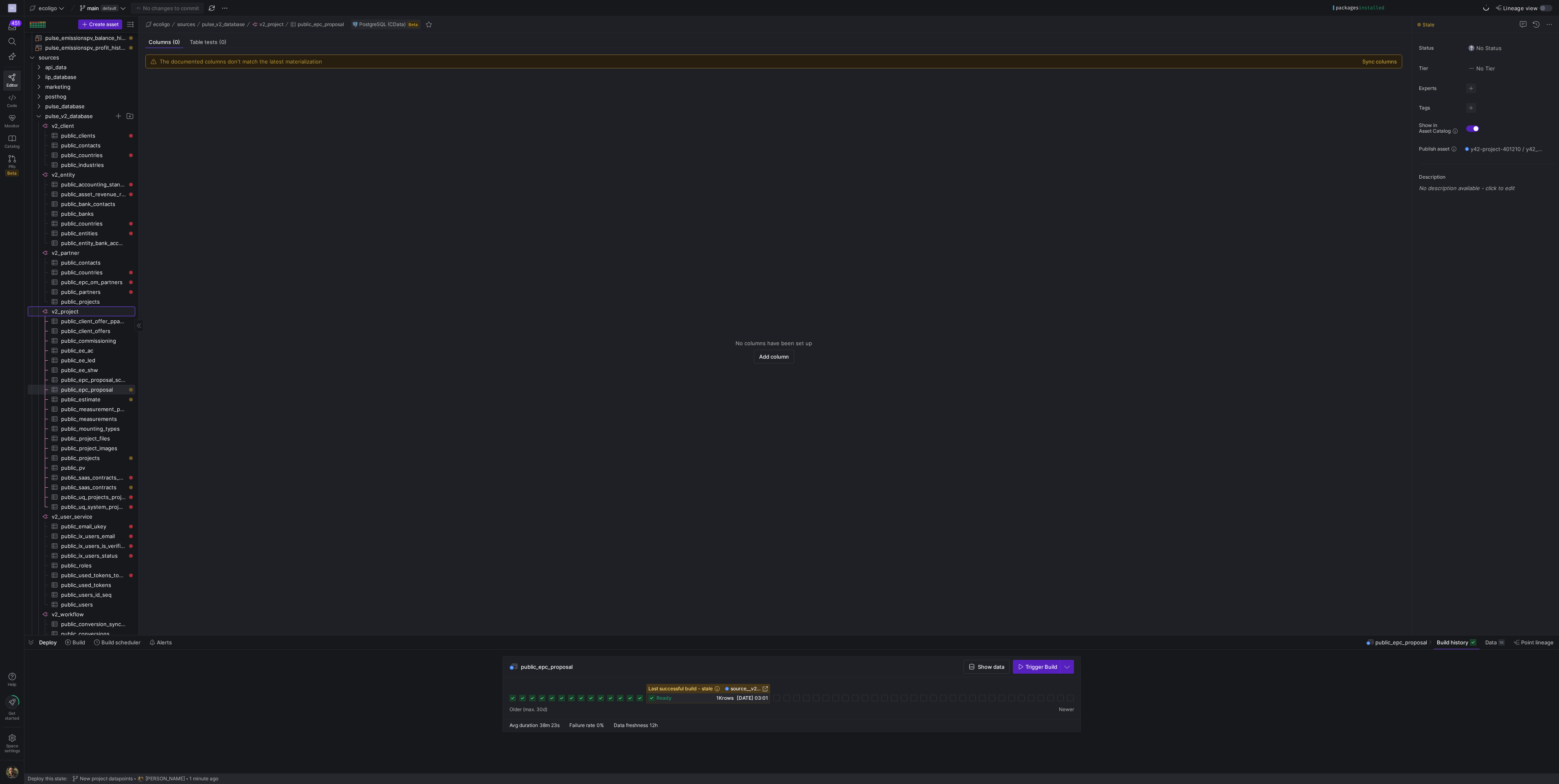
click at [71, 308] on span "v2_project​​​​​​​​" at bounding box center [93, 311] width 82 height 9
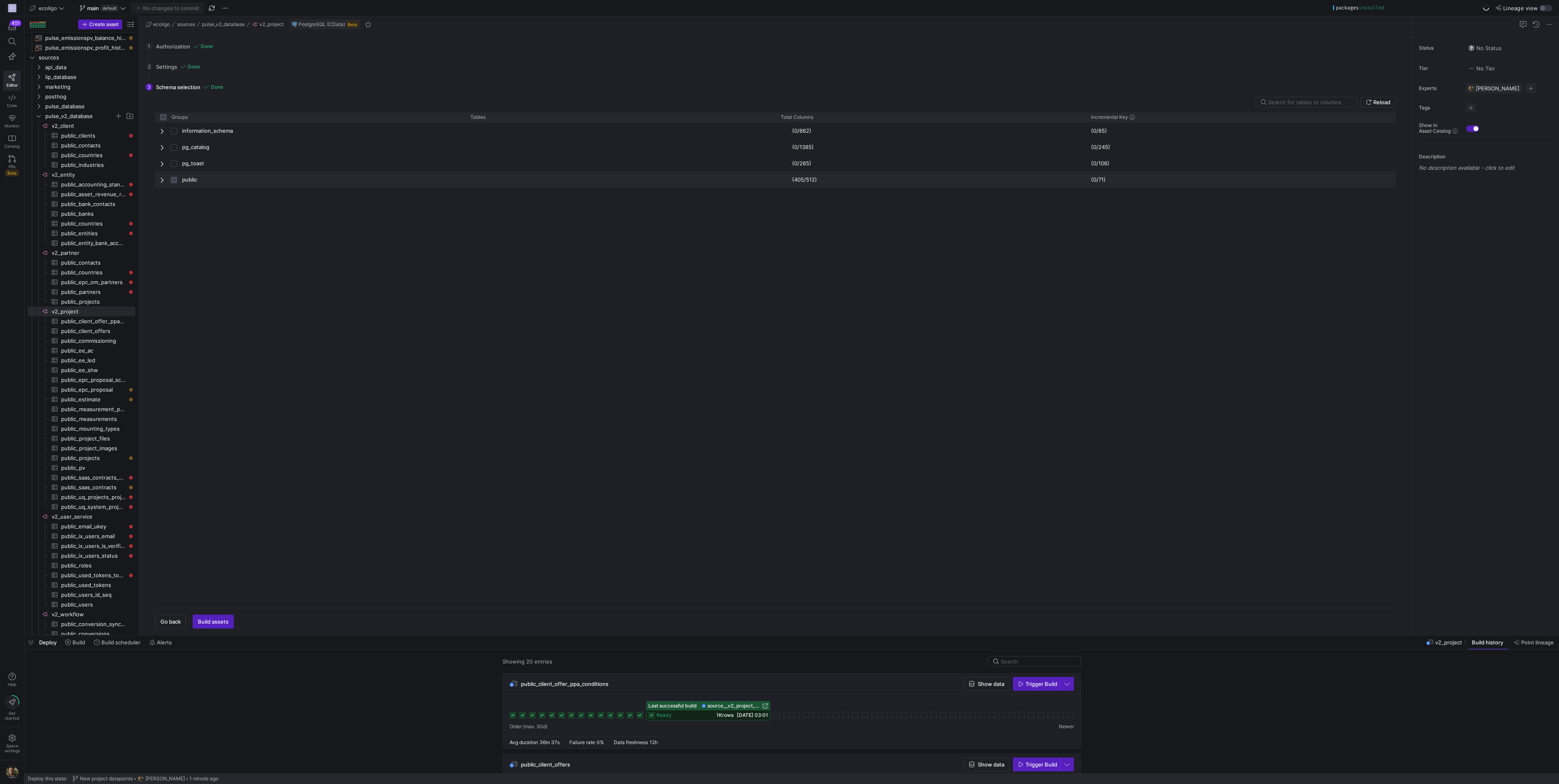
click at [162, 181] on span "Press SPACE to select this row." at bounding box center [162, 180] width 5 height 7
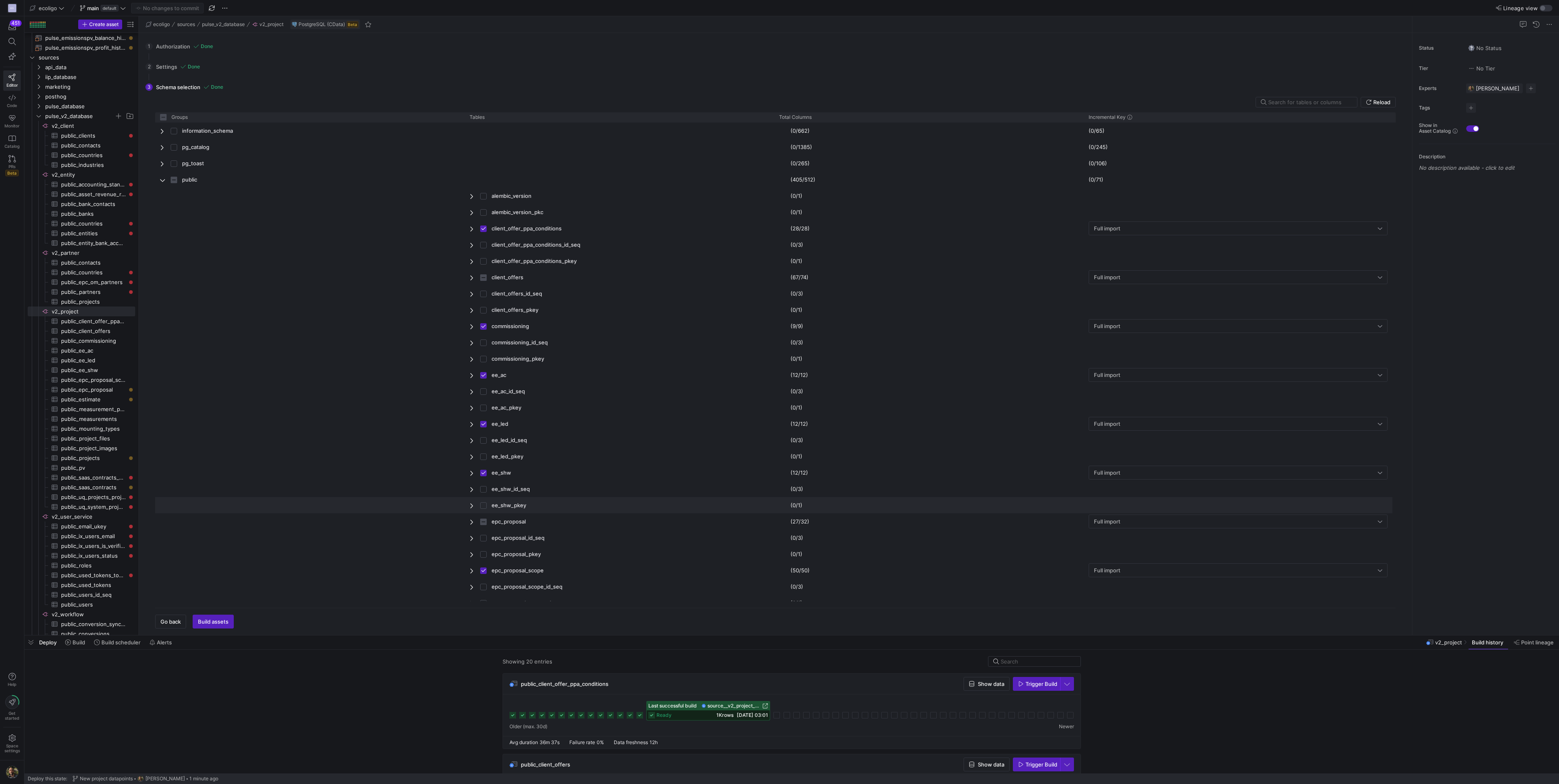
scroll to position [5, 0]
click at [475, 515] on span "Press SPACE to select this row." at bounding box center [472, 516] width 5 height 7
checkbox input "false"
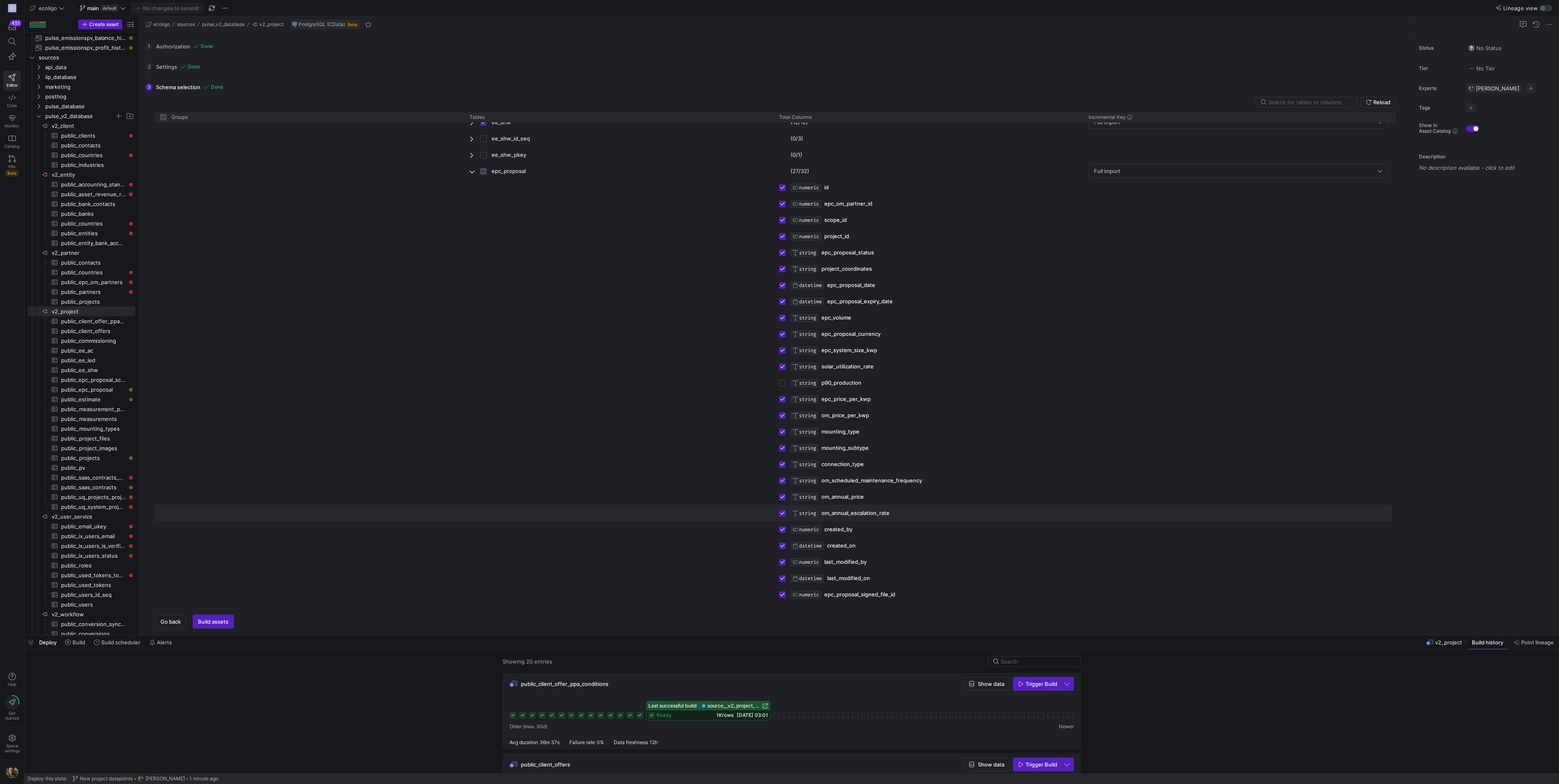
scroll to position [351, 0]
click at [781, 384] on div "Press SPACE to select this row." at bounding box center [782, 381] width 7 height 16
click at [782, 378] on input "Press Space to toggle row selection (unchecked)" at bounding box center [782, 381] width 7 height 7
checkbox input "true"
checkbox input "false"
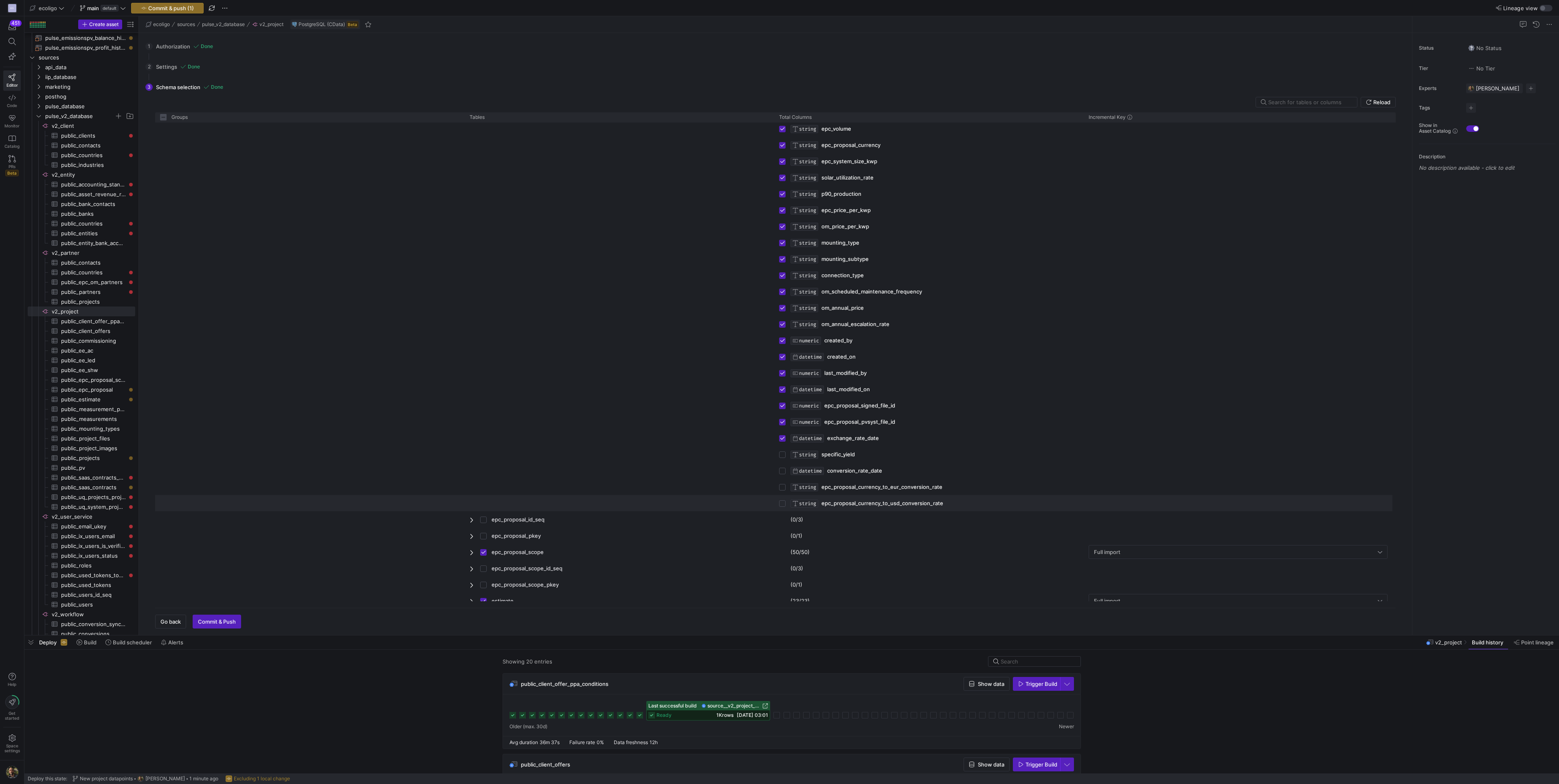
scroll to position [589, 0]
click at [783, 404] on input "Press Space to toggle row selection (unchecked)" at bounding box center [782, 405] width 7 height 7
checkbox input "true"
checkbox input "false"
click at [783, 421] on input "Press Space to toggle row selection (unchecked)" at bounding box center [782, 420] width 7 height 7
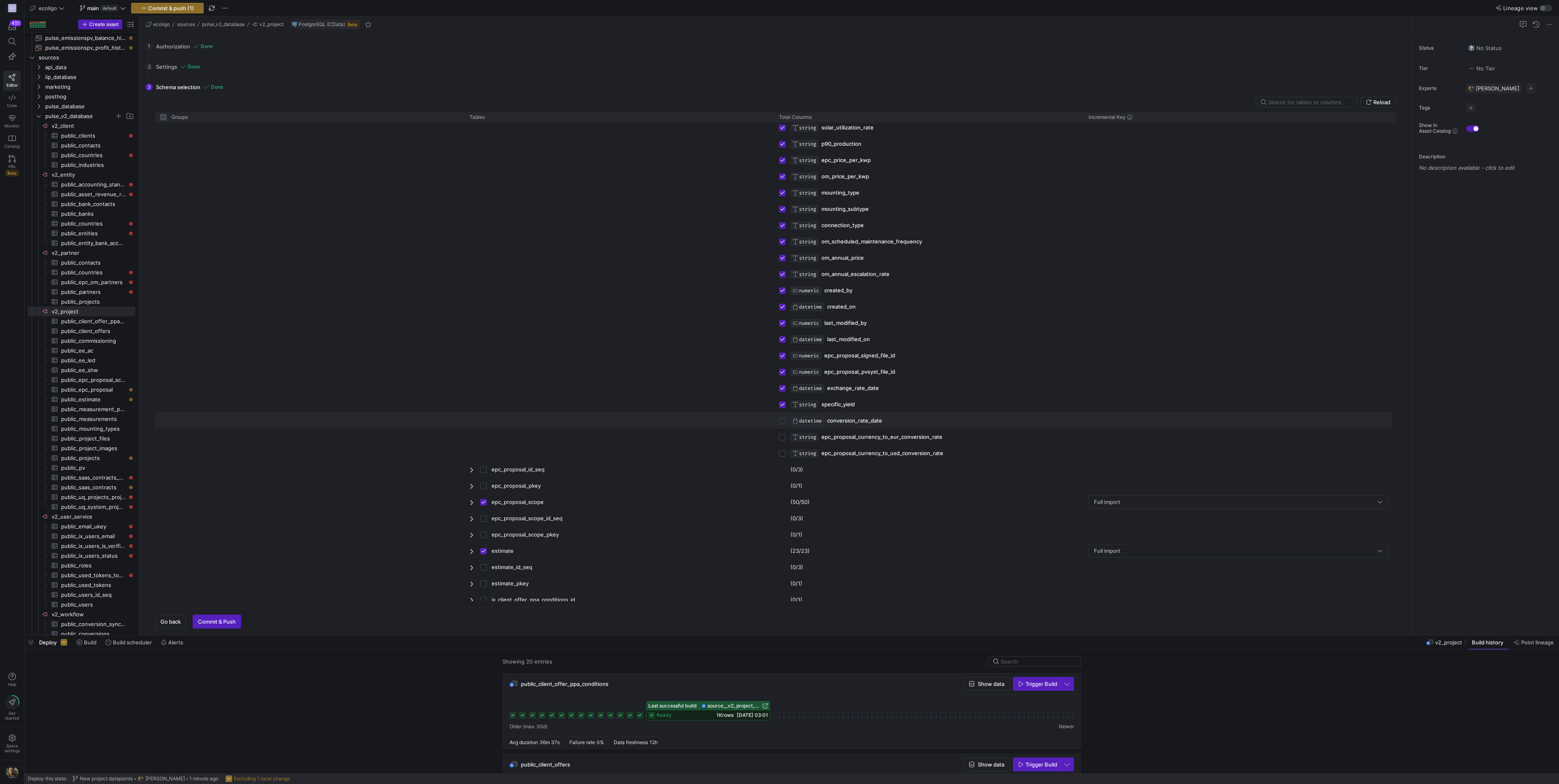
checkbox input "true"
checkbox input "false"
click at [783, 437] on input "Press Space to toggle row selection (unchecked)" at bounding box center [782, 437] width 7 height 7
checkbox input "true"
checkbox input "false"
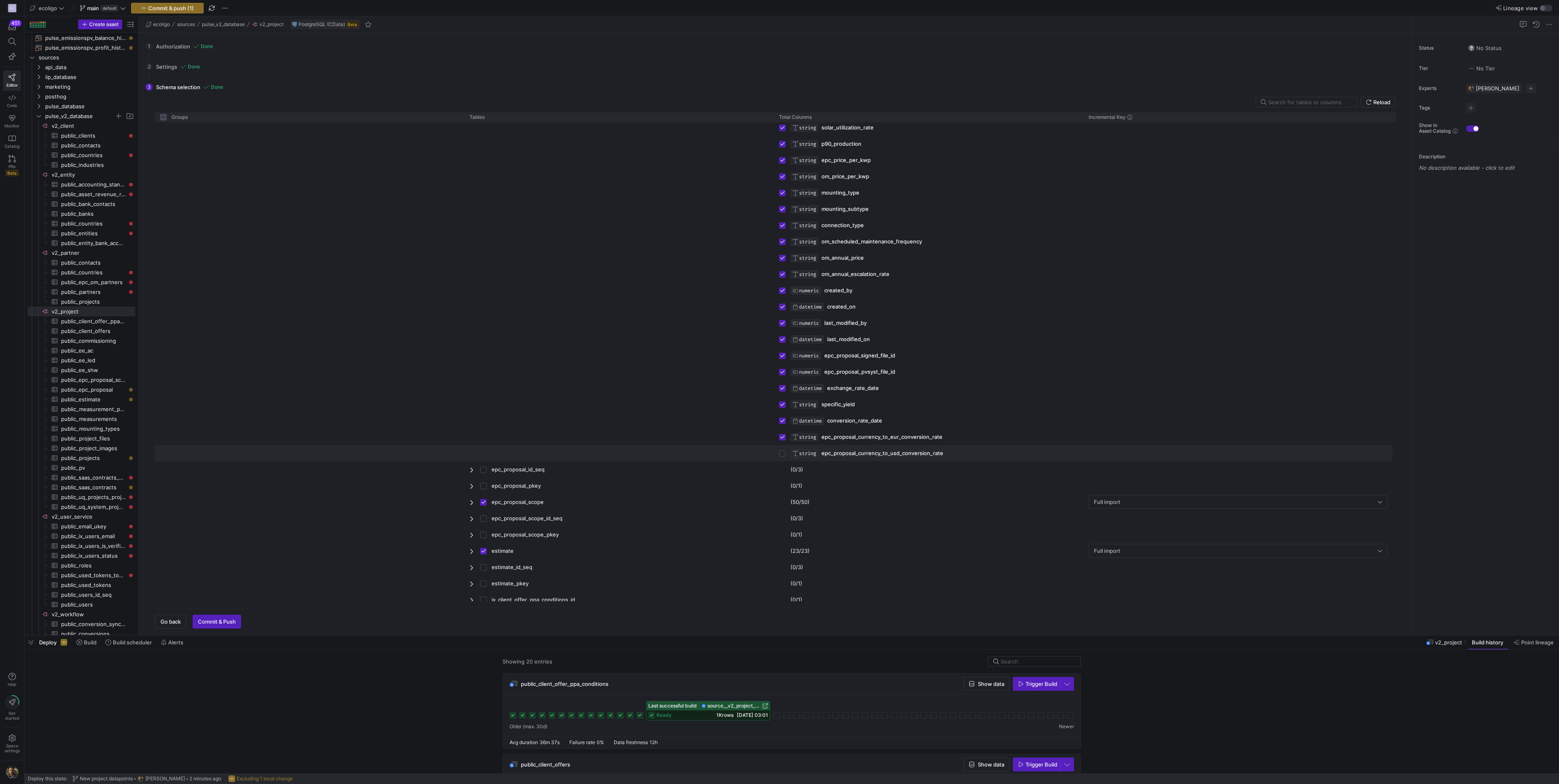
click at [784, 454] on input "Press Space to toggle row selection (unchecked)" at bounding box center [782, 453] width 7 height 7
checkbox input "true"
checkbox input "false"
